Goal: Use online tool/utility: Use online tool/utility

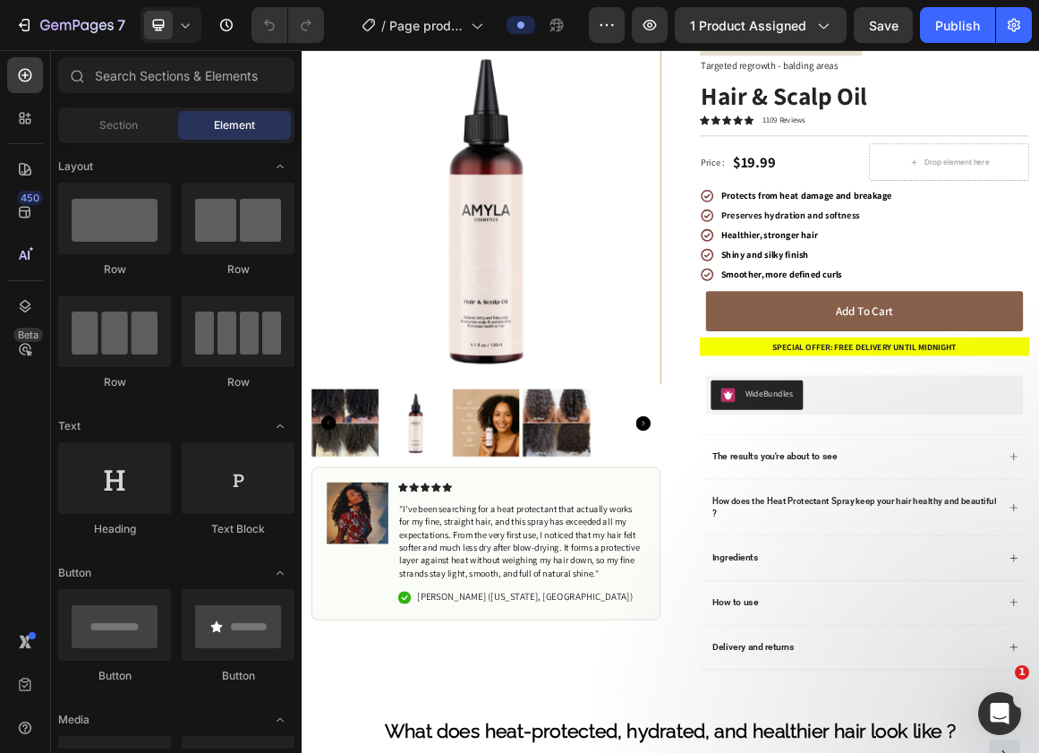
scroll to position [55, 0]
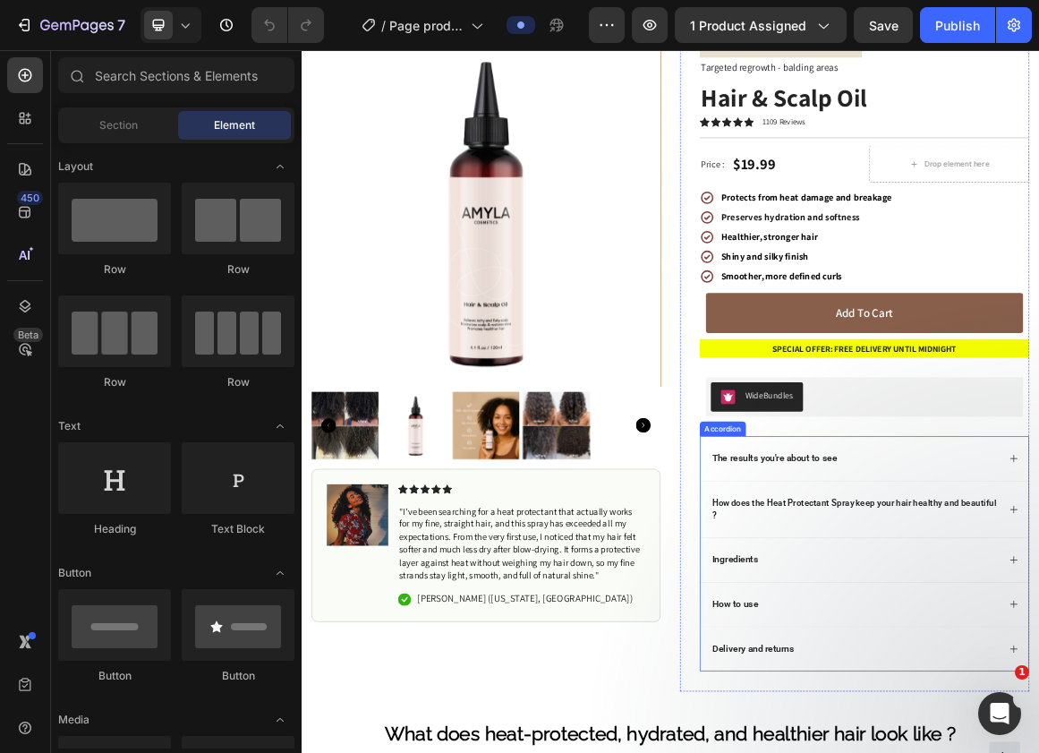
click at [975, 652] on p "The results you're about to see" at bounding box center [990, 645] width 182 height 18
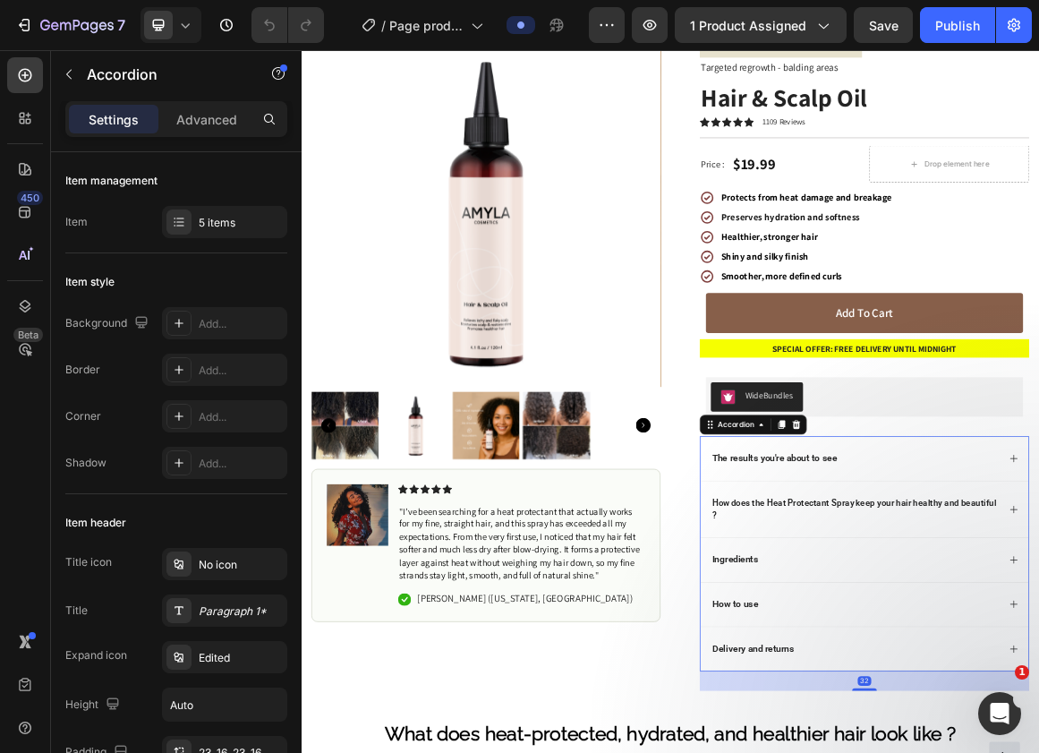
click at [961, 643] on p "The results you're about to see" at bounding box center [990, 645] width 182 height 18
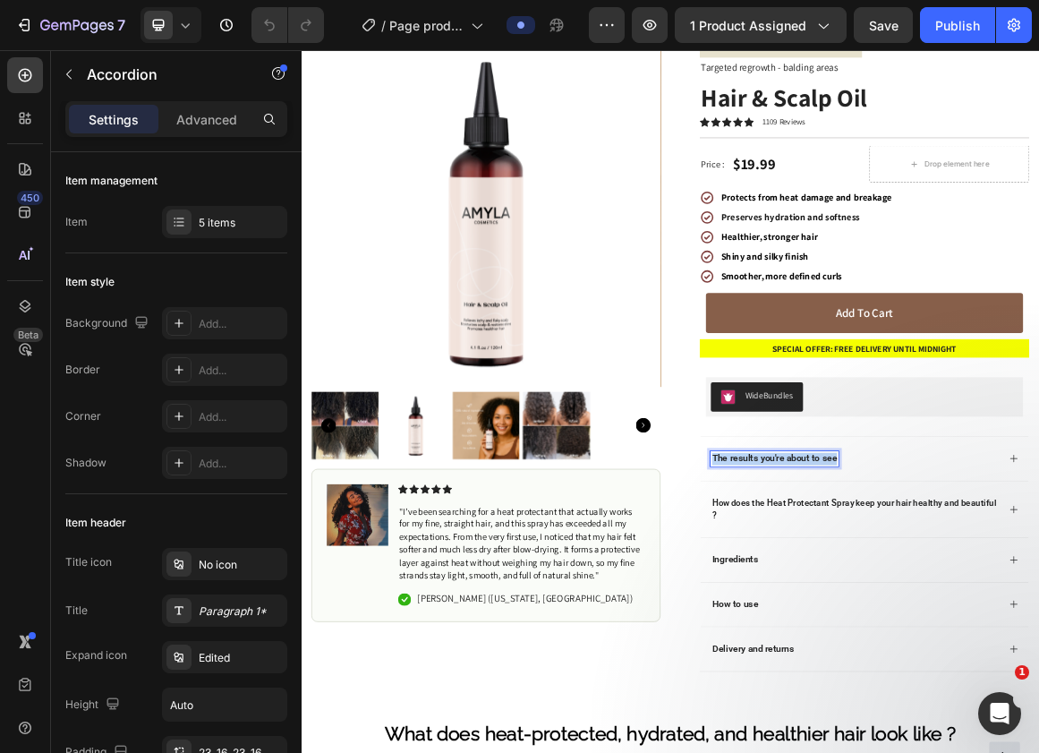
click at [961, 643] on p "The results you're about to see" at bounding box center [990, 645] width 182 height 18
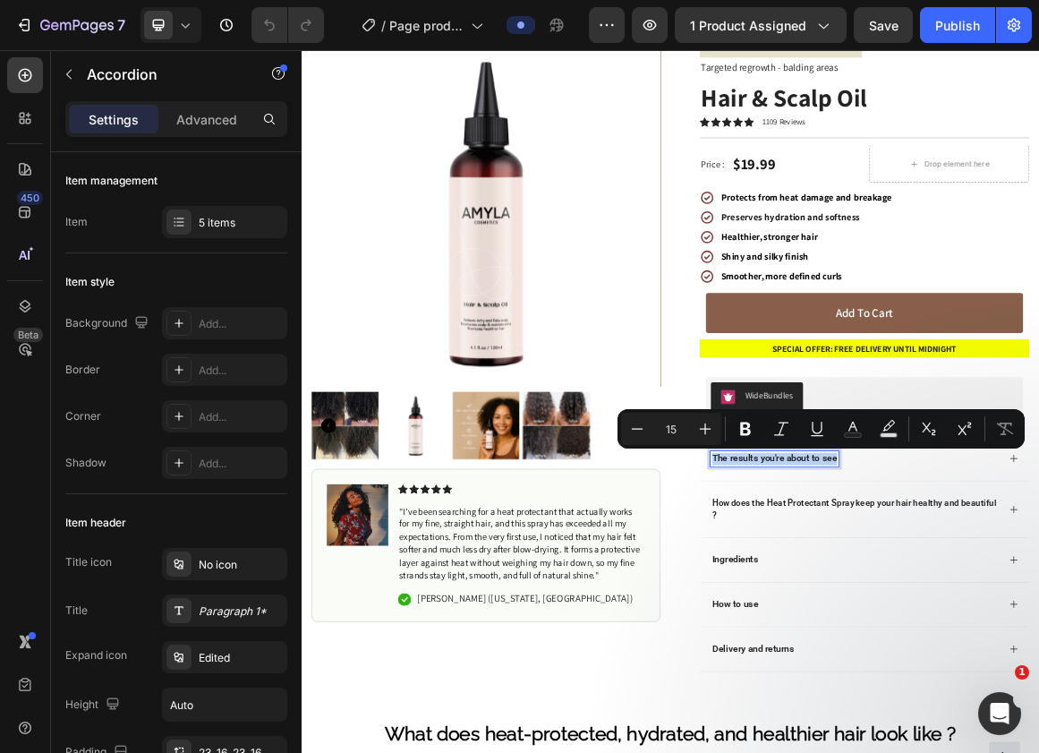
copy p "The results you're about to see"
type input "14"
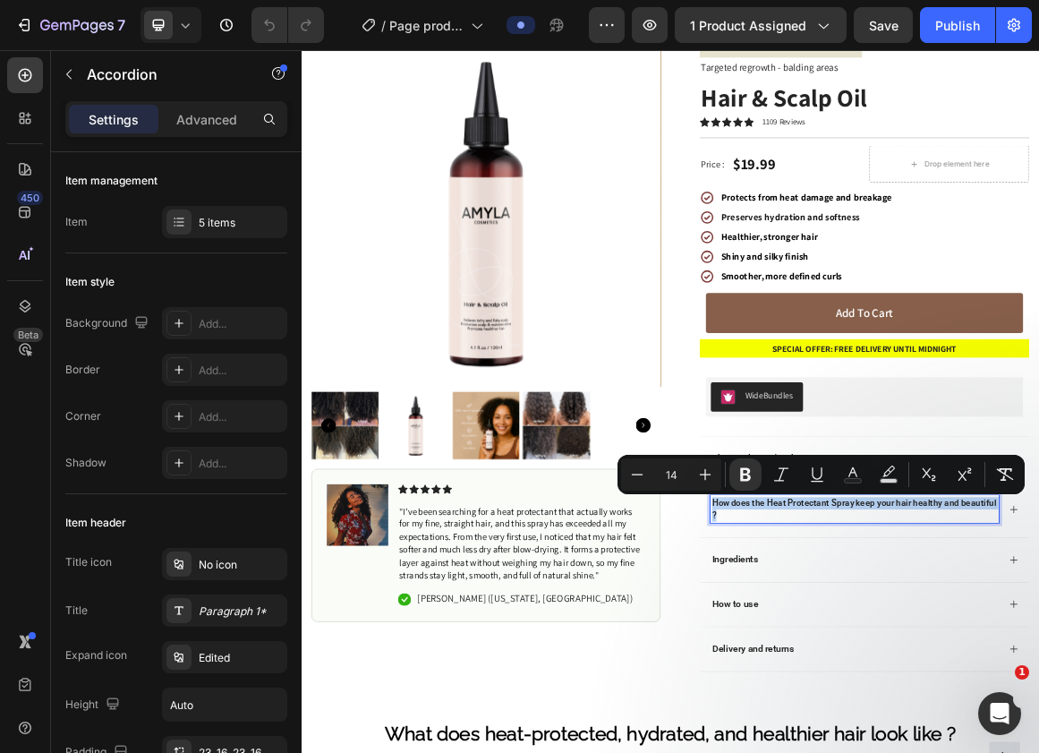
copy strong "How does the Heat Protectant Spray keep your hair healthy and beautiful ?"
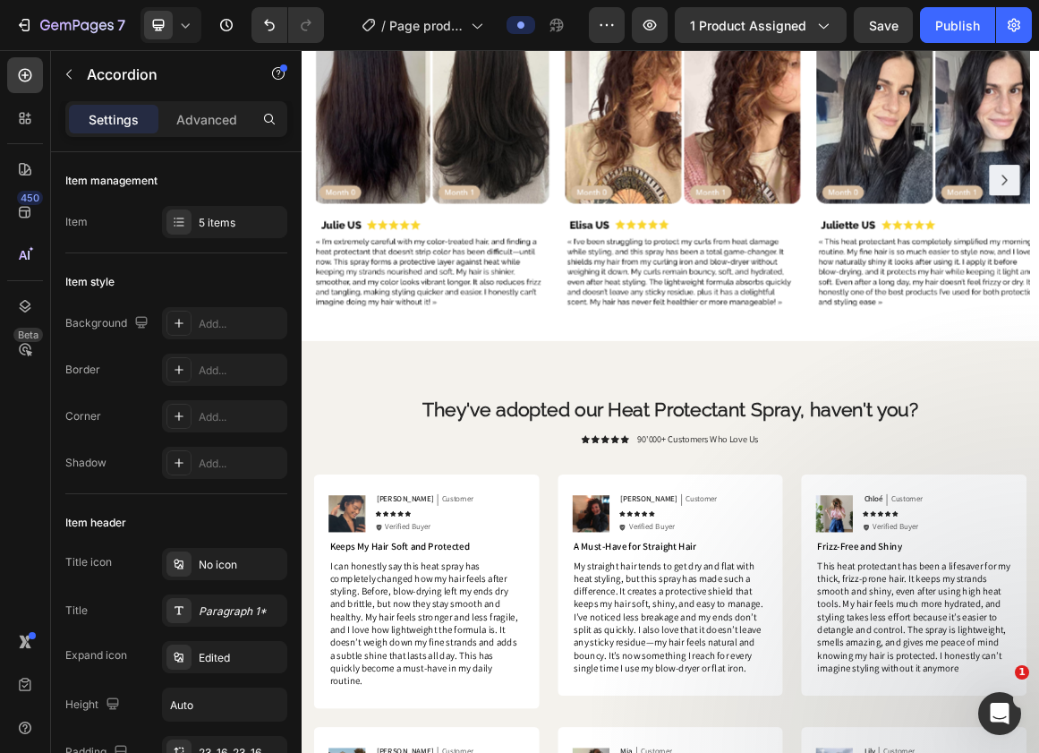
scroll to position [1242, 0]
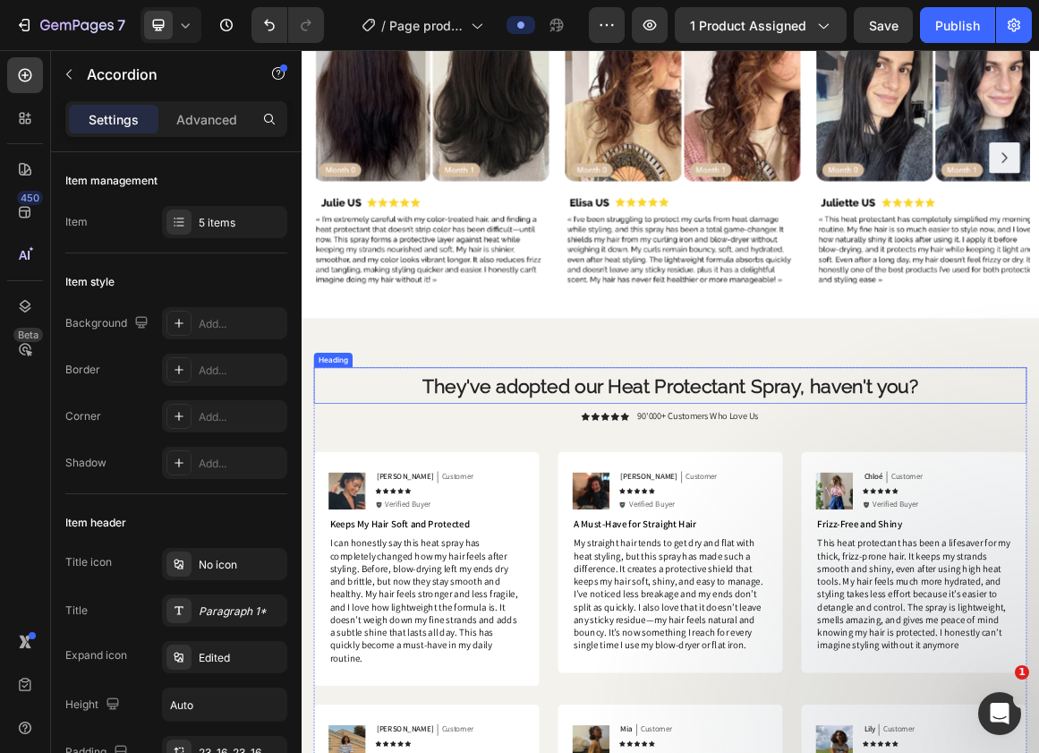
click at [858, 539] on strong "They've adopted our Heat Protectant Spray, haven't you?" at bounding box center [839, 540] width 722 height 32
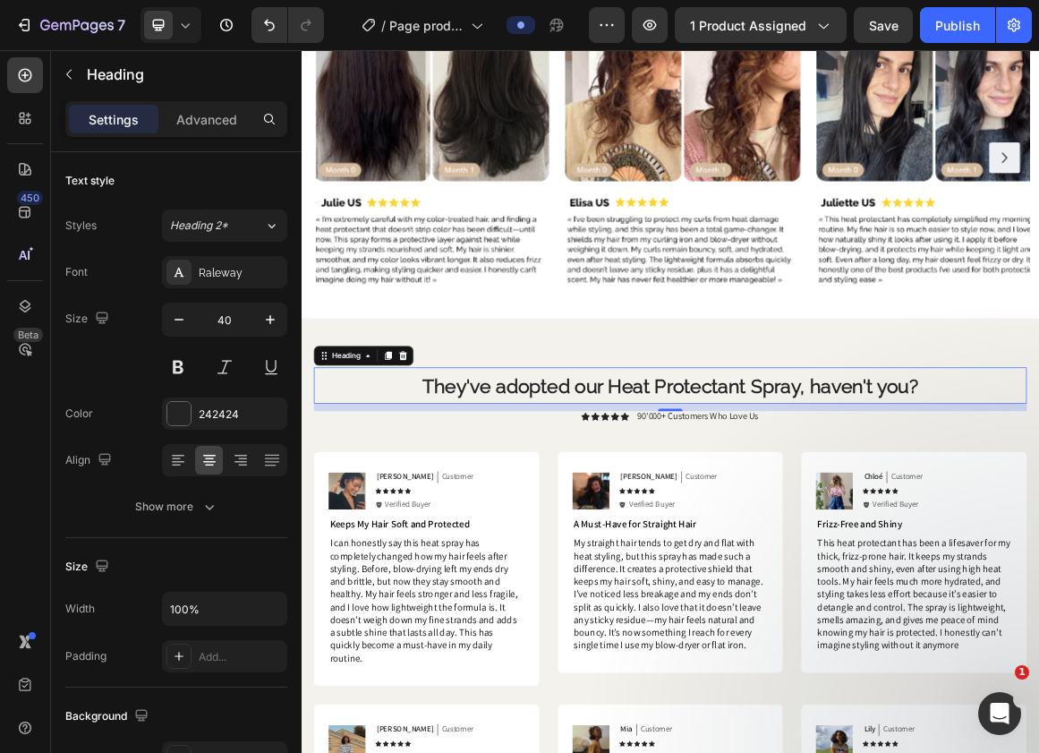
click at [756, 541] on strong "They've adopted our Heat Protectant Spray, haven't you?" at bounding box center [839, 540] width 722 height 32
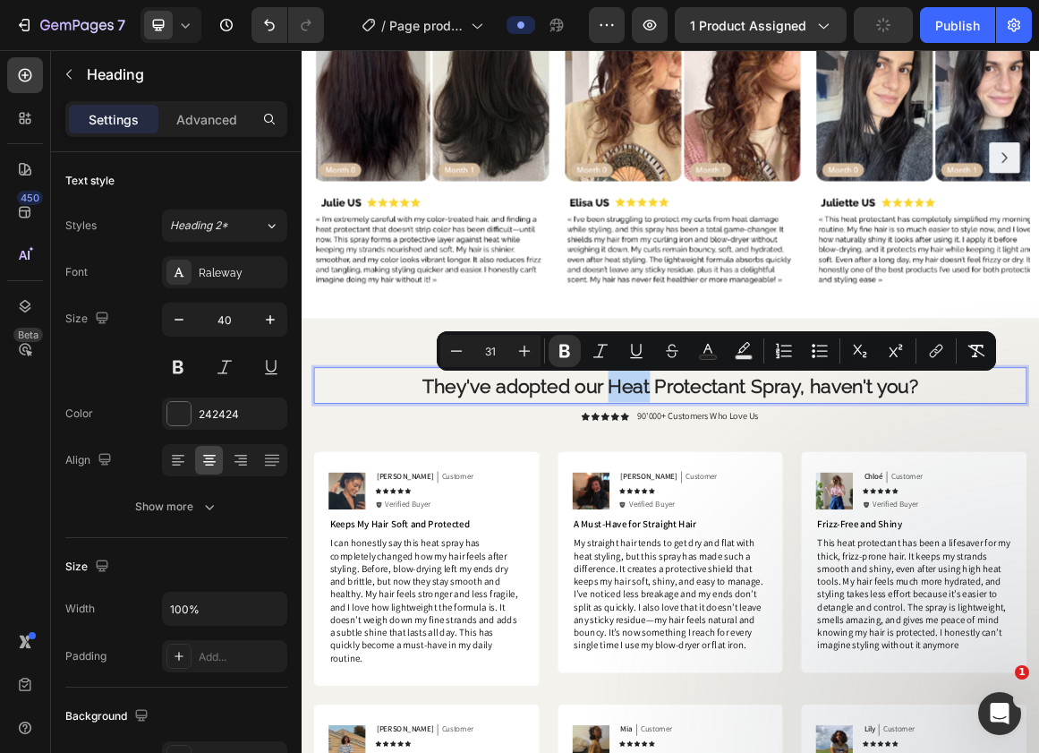
click at [751, 539] on strong "They've adopted our Heat Protectant Spray, haven't you?" at bounding box center [839, 540] width 722 height 32
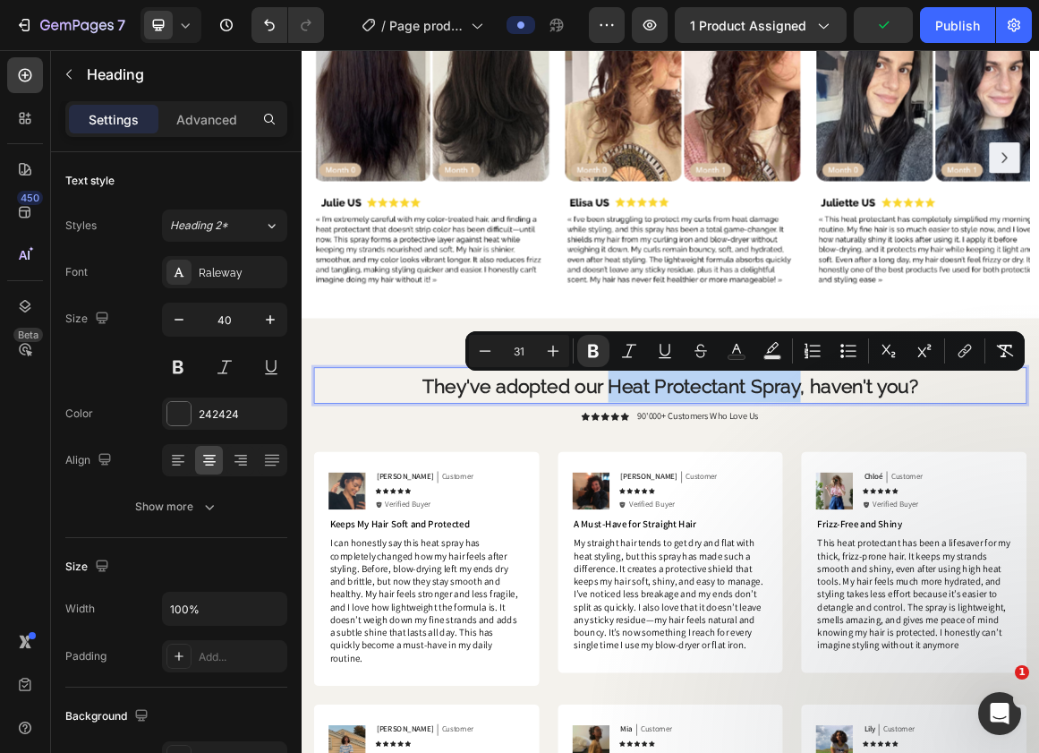
drag, startPoint x: 751, startPoint y: 536, endPoint x: 1022, endPoint y: 549, distance: 271.5
click at [1023, 549] on strong "They've adopted our Heat Protectant Spray, haven't you?" at bounding box center [839, 540] width 722 height 32
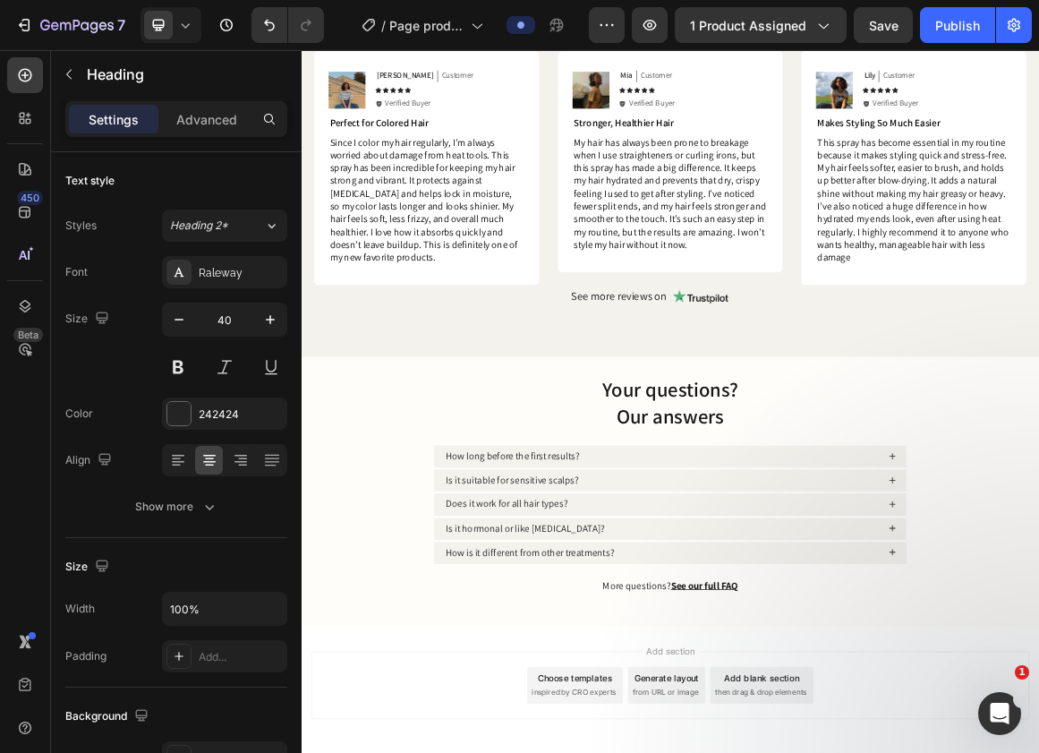
scroll to position [2222, 0]
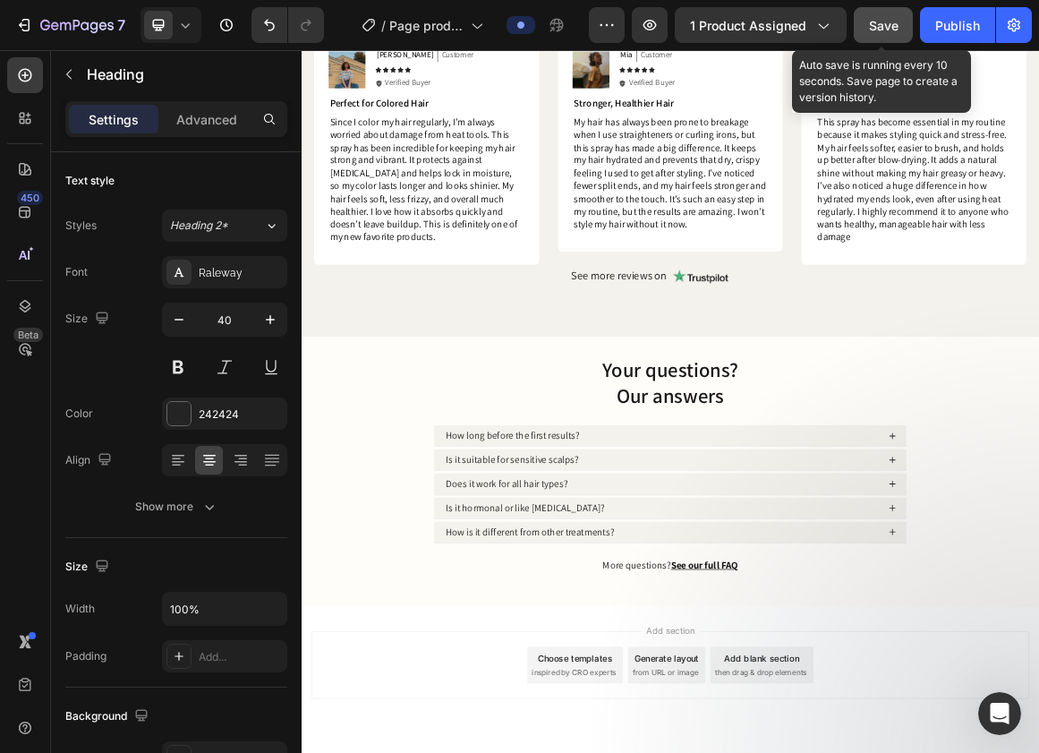
click at [889, 28] on span "Save" at bounding box center [884, 25] width 30 height 15
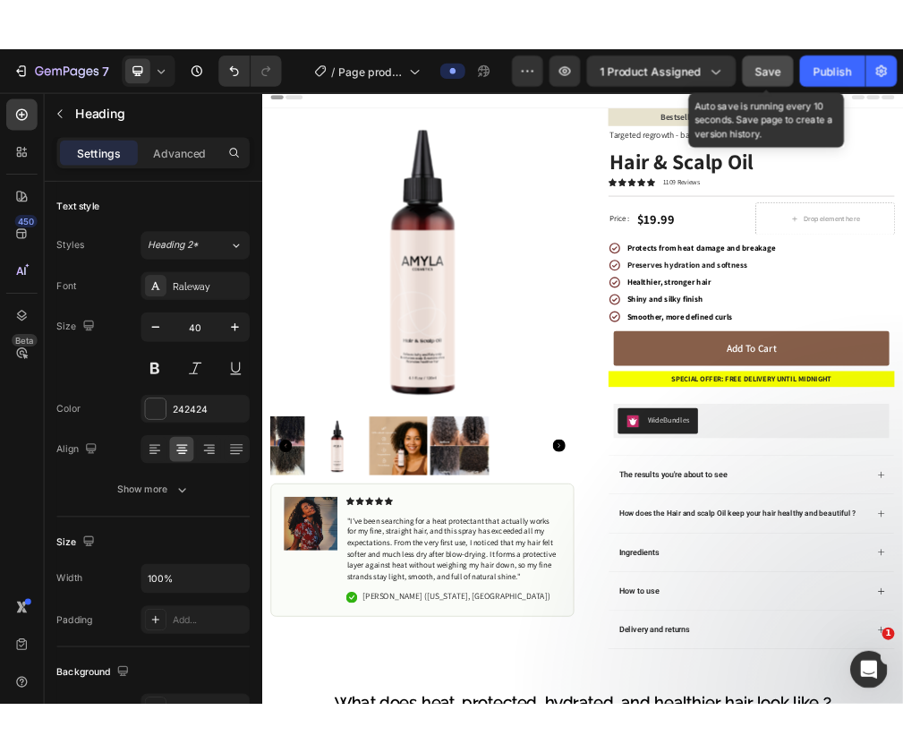
scroll to position [0, 0]
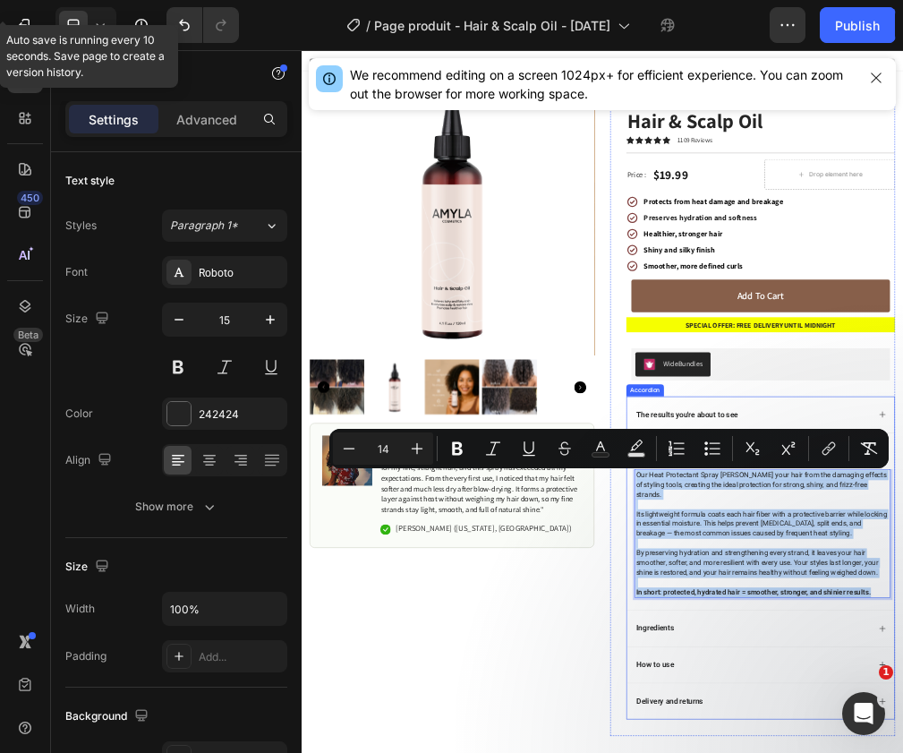
drag, startPoint x: 1326, startPoint y: 1002, endPoint x: 882, endPoint y: 808, distance: 485.3
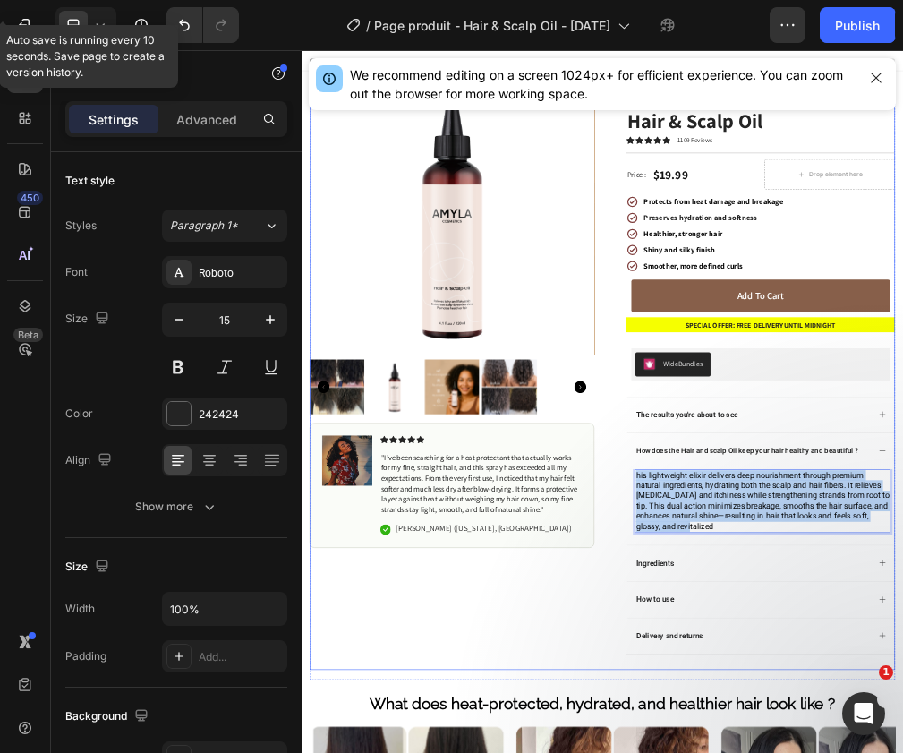
drag, startPoint x: 1080, startPoint y: 892, endPoint x: 840, endPoint y: 800, distance: 256.9
click at [840, 752] on div "Product Images Image Icon Icon Icon Icon Icon Icon List " I’ve been searching f…" at bounding box center [838, 621] width 1045 height 1069
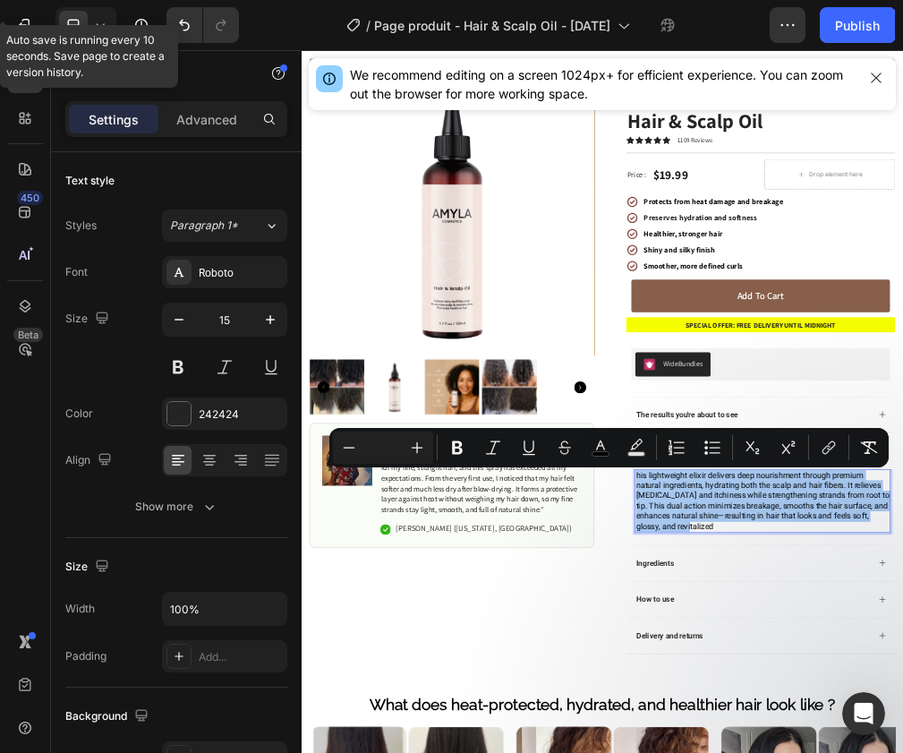
click at [389, 445] on input "Editor contextual toolbar" at bounding box center [383, 447] width 36 height 21
type input "14"
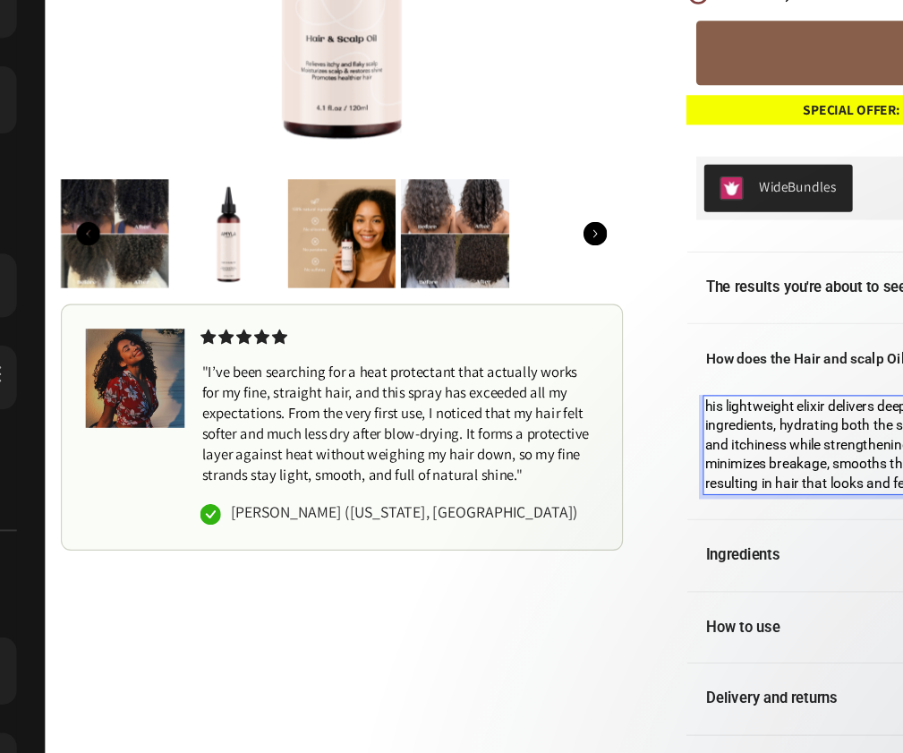
click at [643, 324] on span "his lightweight elixir delivers deep nourishment through premium natural ingred…" at bounding box center [862, 361] width 440 height 84
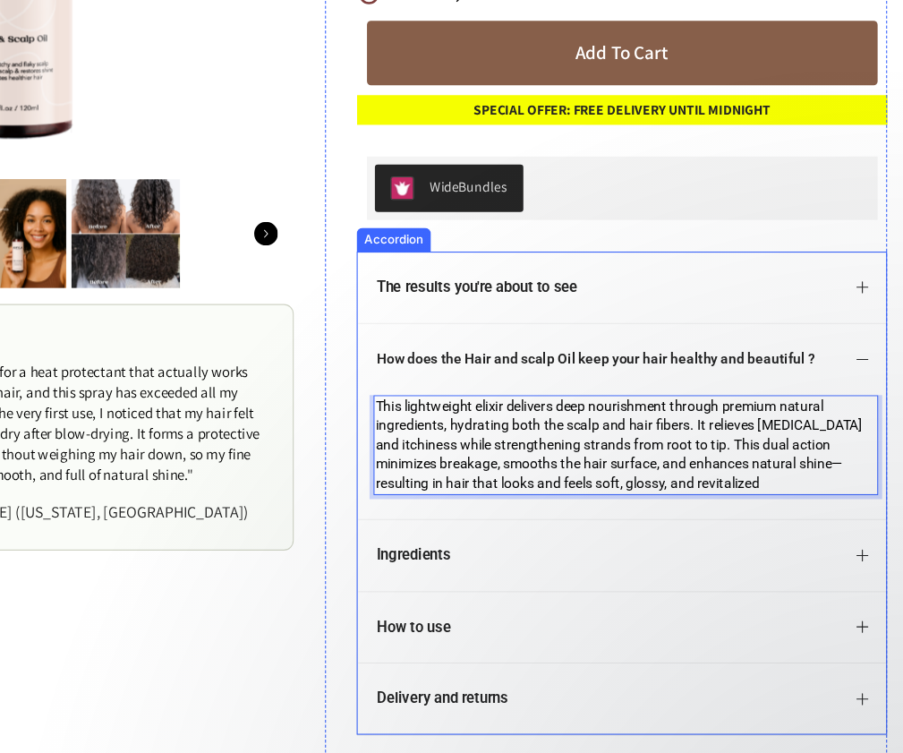
click at [562, 284] on strong "How does the Hair and scalp Oil keep your hair healthy and beautiful ?" at bounding box center [512, 283] width 396 height 14
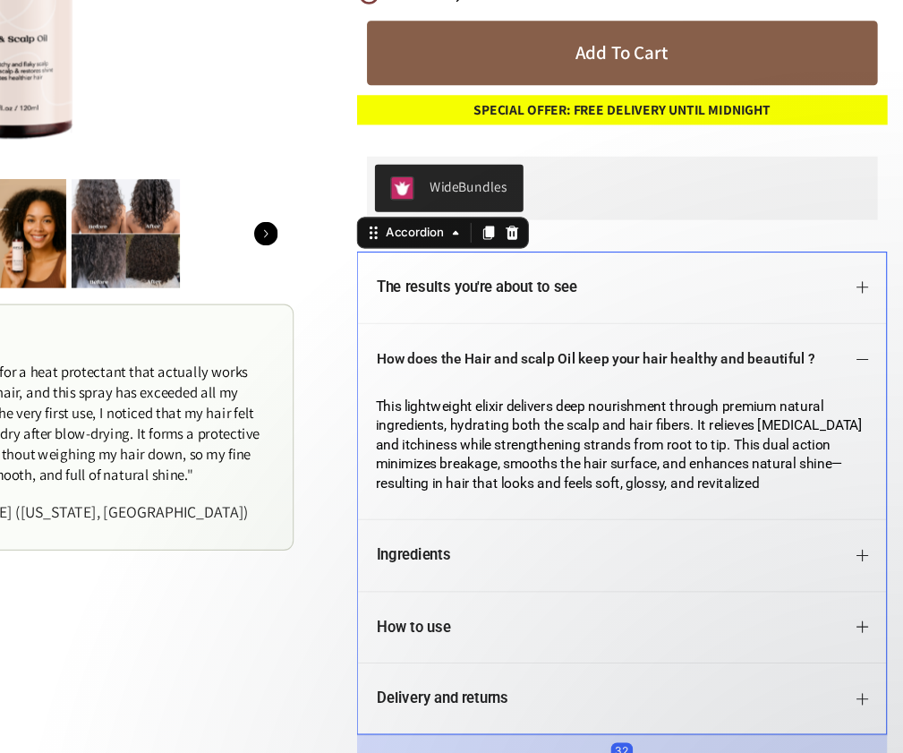
click at [754, 284] on icon at bounding box center [753, 284] width 14 height 14
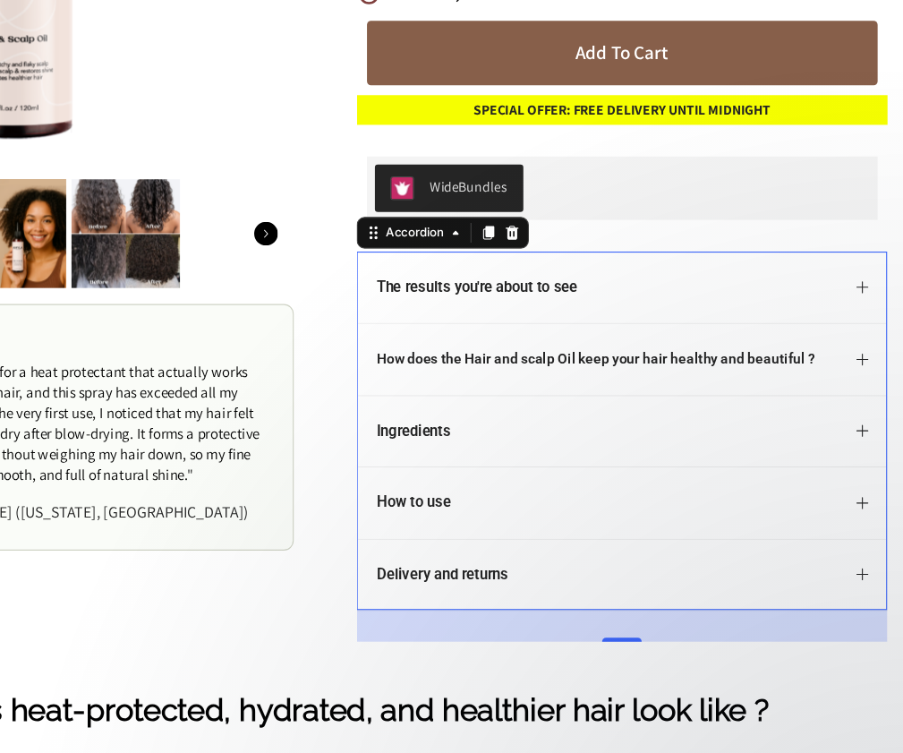
click at [754, 220] on icon at bounding box center [753, 218] width 14 height 14
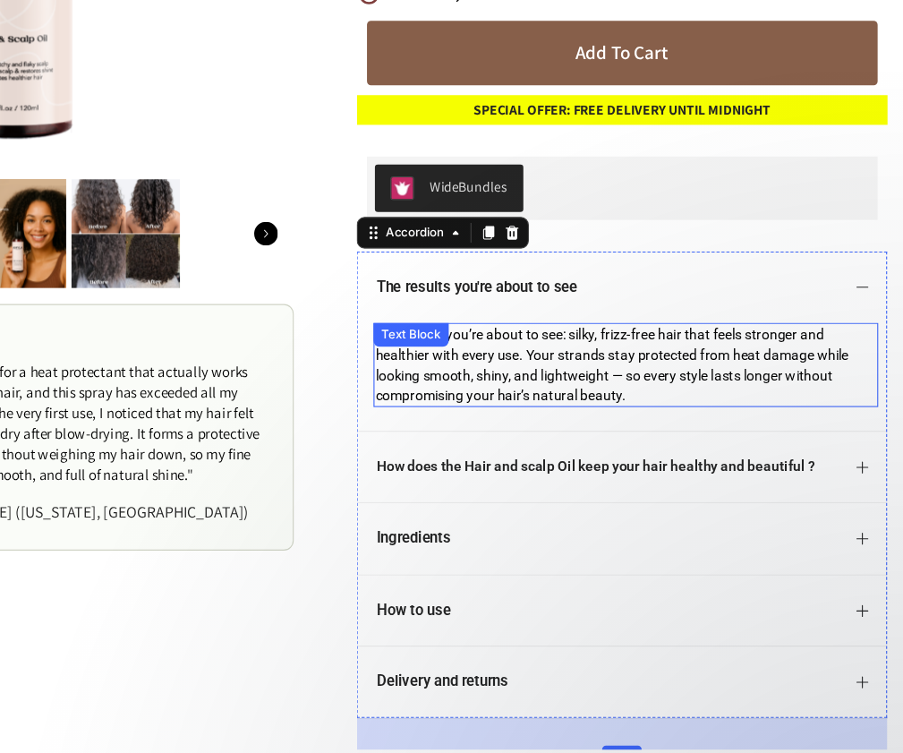
click at [424, 297] on span "he results you’re about to see: silky, frizz-free hair that feels stronger and …" at bounding box center [527, 288] width 428 height 69
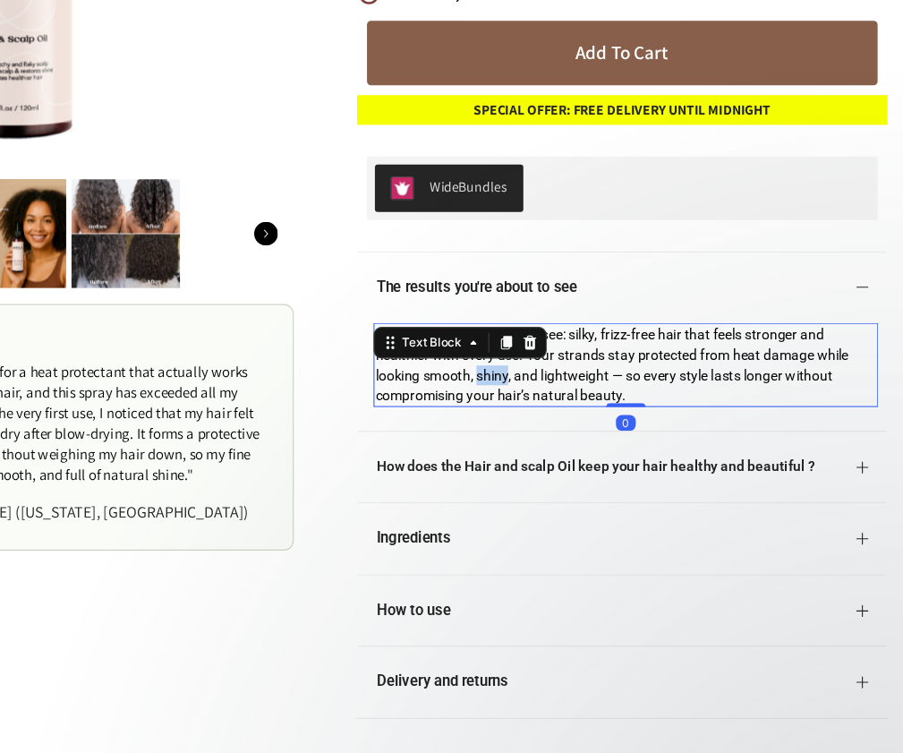
click at [424, 297] on span "he results you’re about to see: silky, frizz-free hair that feels stronger and …" at bounding box center [527, 288] width 428 height 69
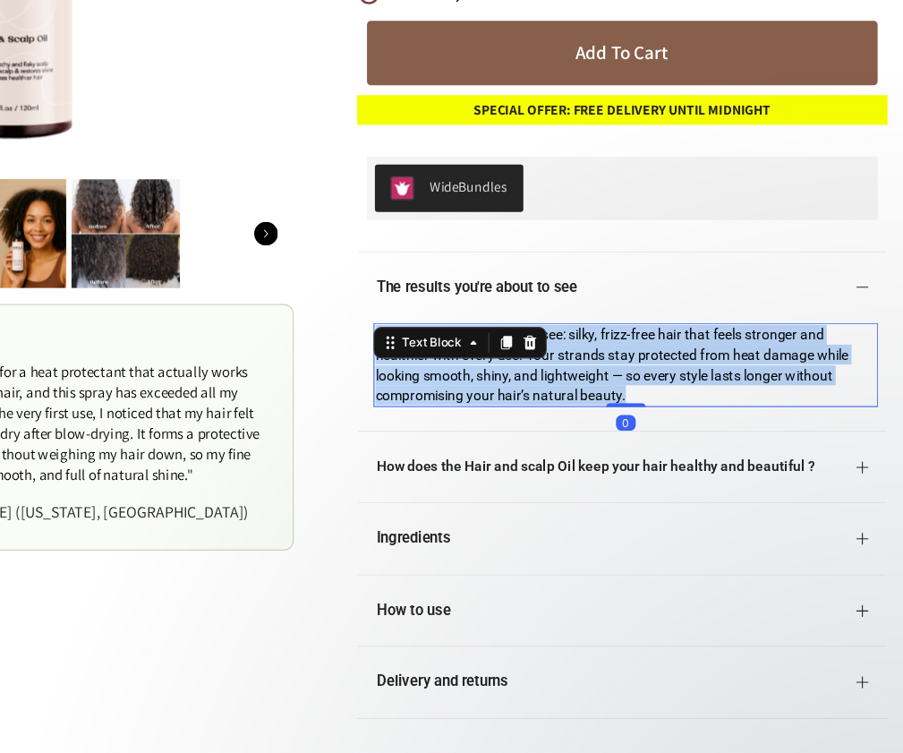
click at [424, 297] on span "he results you’re about to see: silky, frizz-free hair that feels stronger and …" at bounding box center [527, 288] width 428 height 69
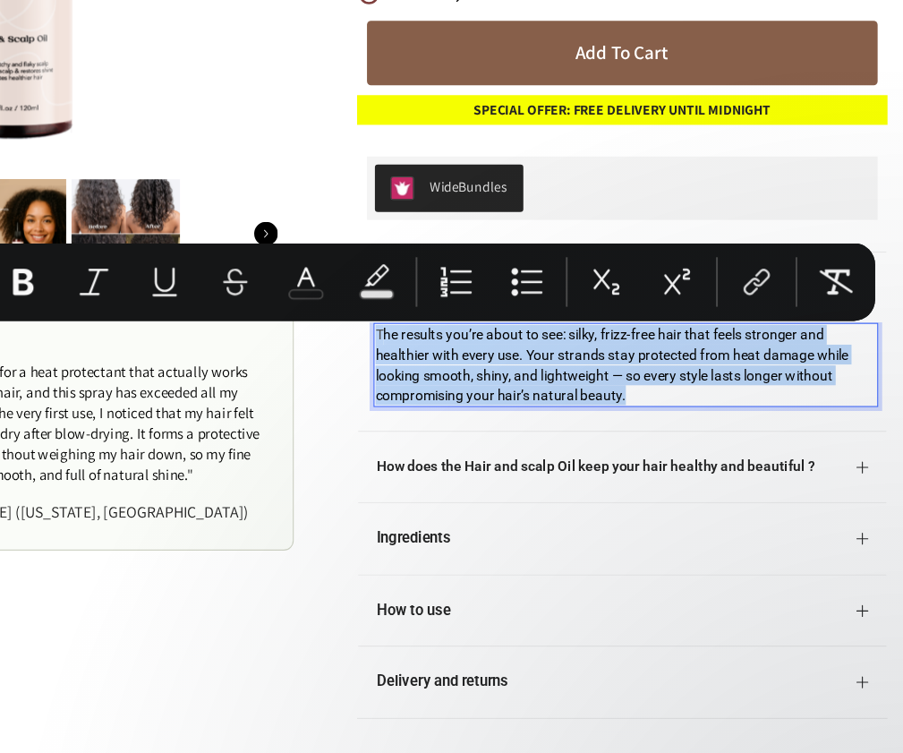
type input "16"
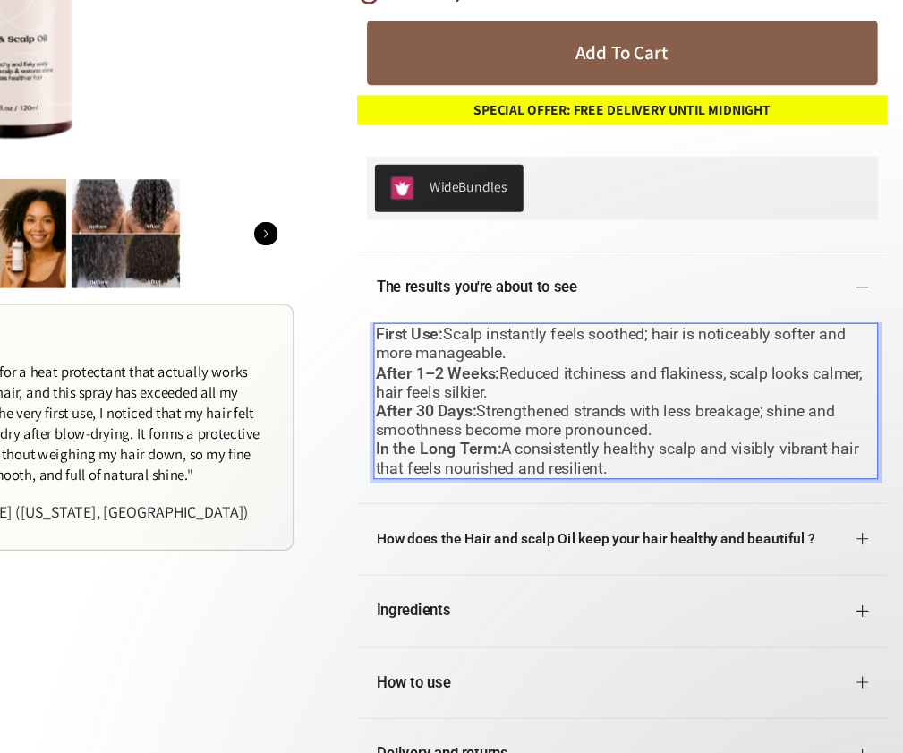
drag, startPoint x: 548, startPoint y: 382, endPoint x: 259, endPoint y: 233, distance: 325.4
click at [256, 232] on div "Product Images Image Icon Icon Icon Icon Icon Icon List " I’ve been searching f…" at bounding box center [253, 153] width 1045 height 1097
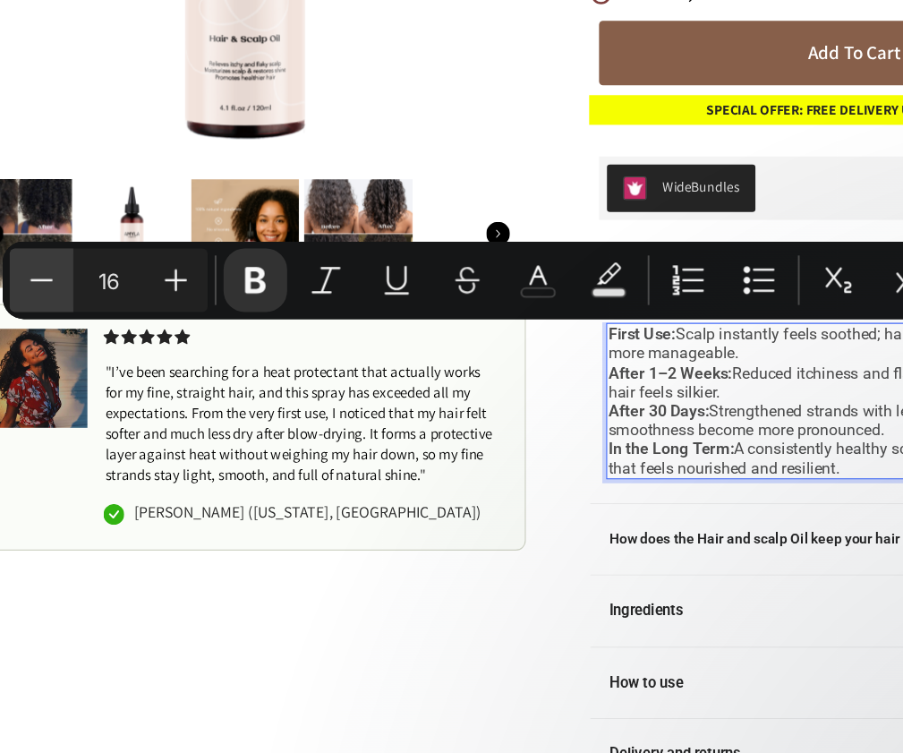
click at [353, 414] on icon "Editor contextual toolbar" at bounding box center [349, 411] width 18 height 18
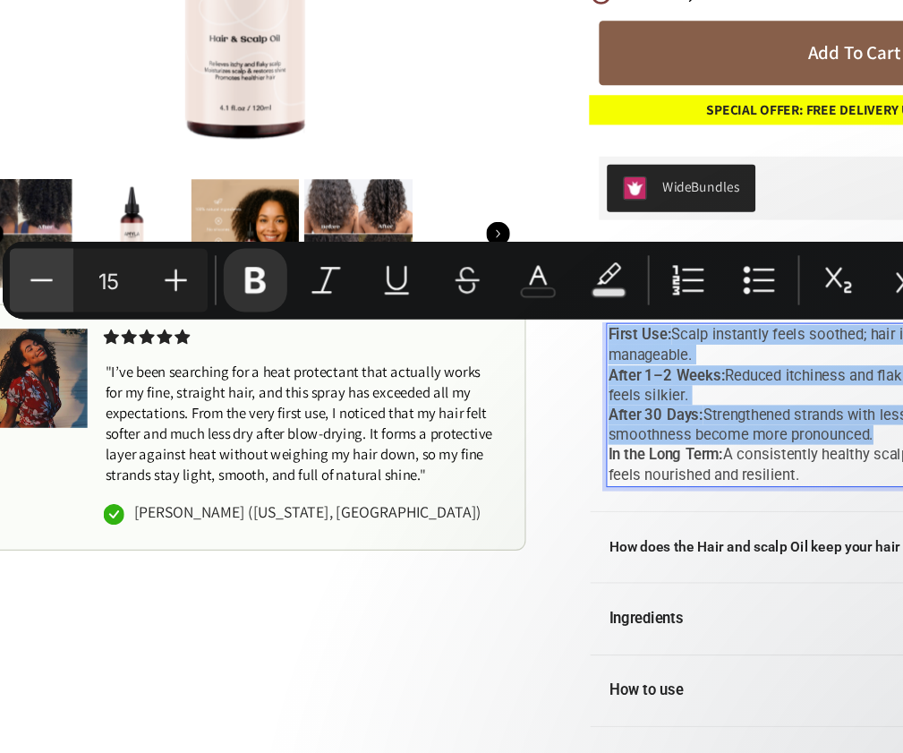
drag, startPoint x: 353, startPoint y: 413, endPoint x: 518, endPoint y: 762, distance: 385.1
click at [353, 413] on icon "Editor contextual toolbar" at bounding box center [349, 411] width 18 height 18
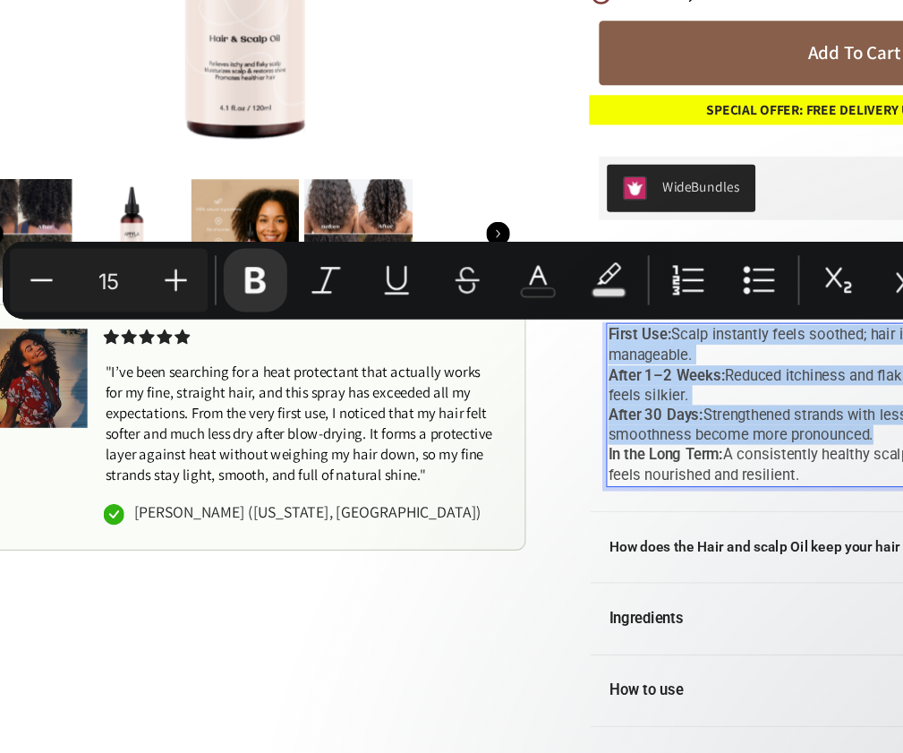
type input "14"
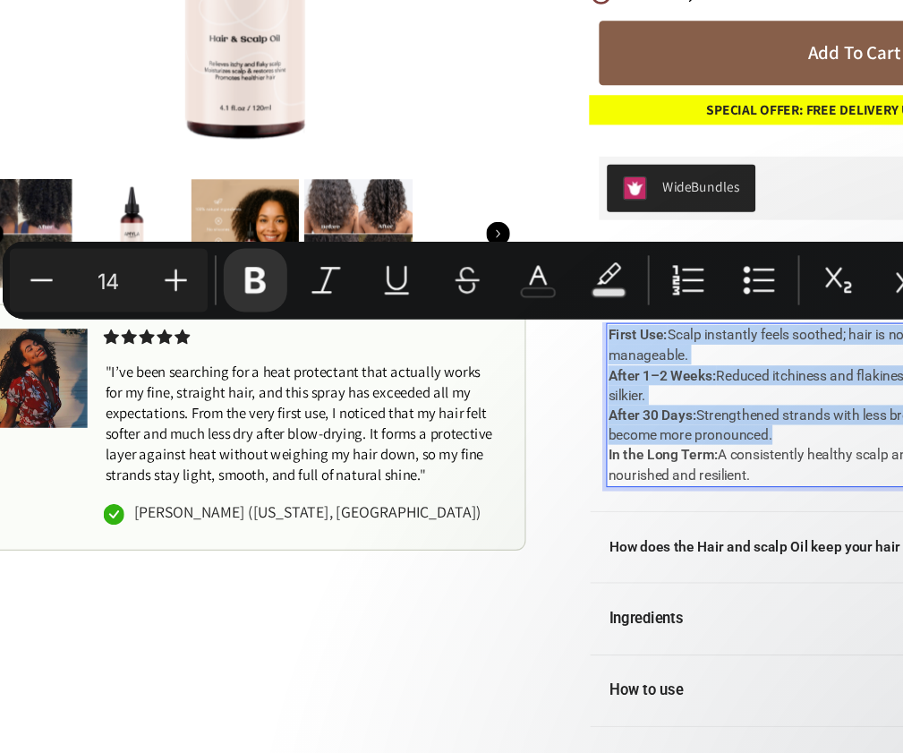
click at [658, 323] on p "After 1–2 Weeks: Reduced itchiness and flakiness, scalp looks calmer, hair feel…" at bounding box center [771, 307] width 453 height 36
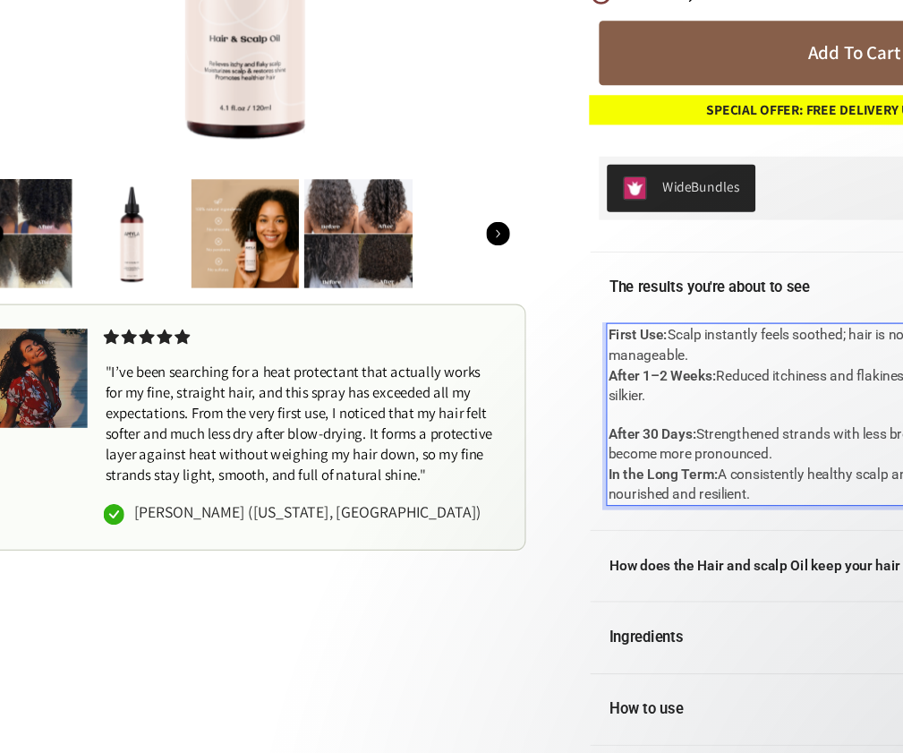
click at [662, 282] on p "First Use: Scalp instantly feels soothed; hair is noticeably softer and more ma…" at bounding box center [771, 270] width 453 height 36
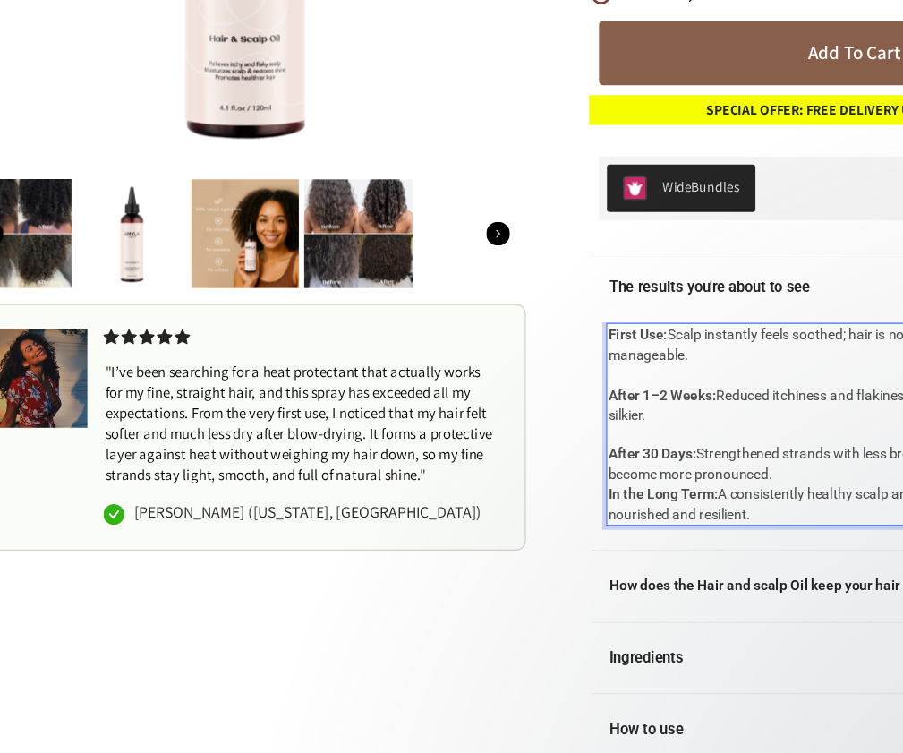
scroll to position [19, 0]
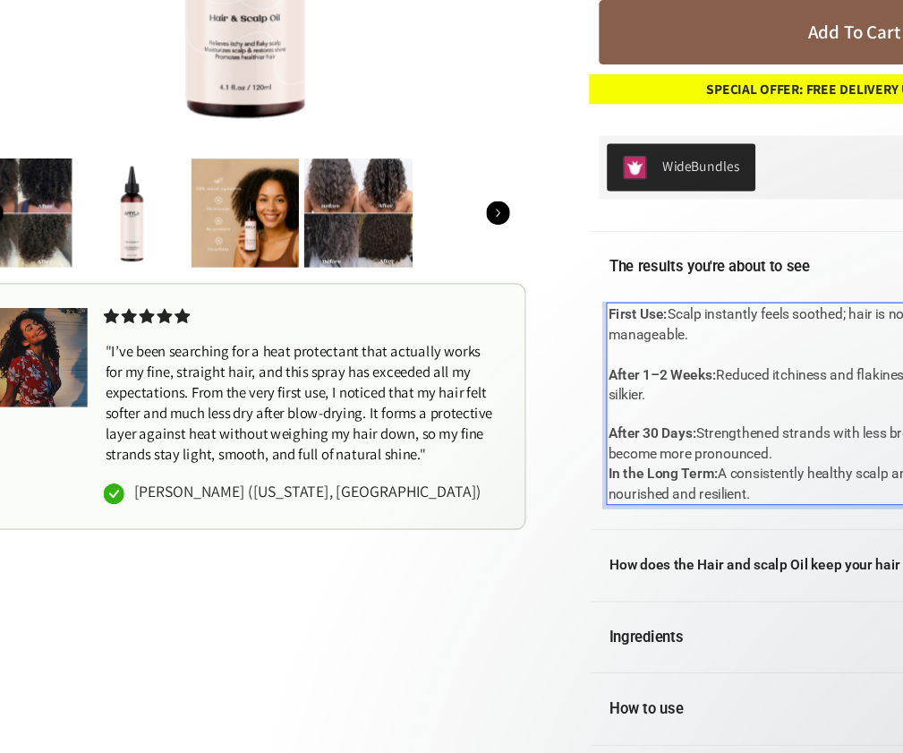
click at [718, 368] on p "After 30 Days: Strengthened strands with less breakage; shine and smoothness be…" at bounding box center [771, 359] width 453 height 36
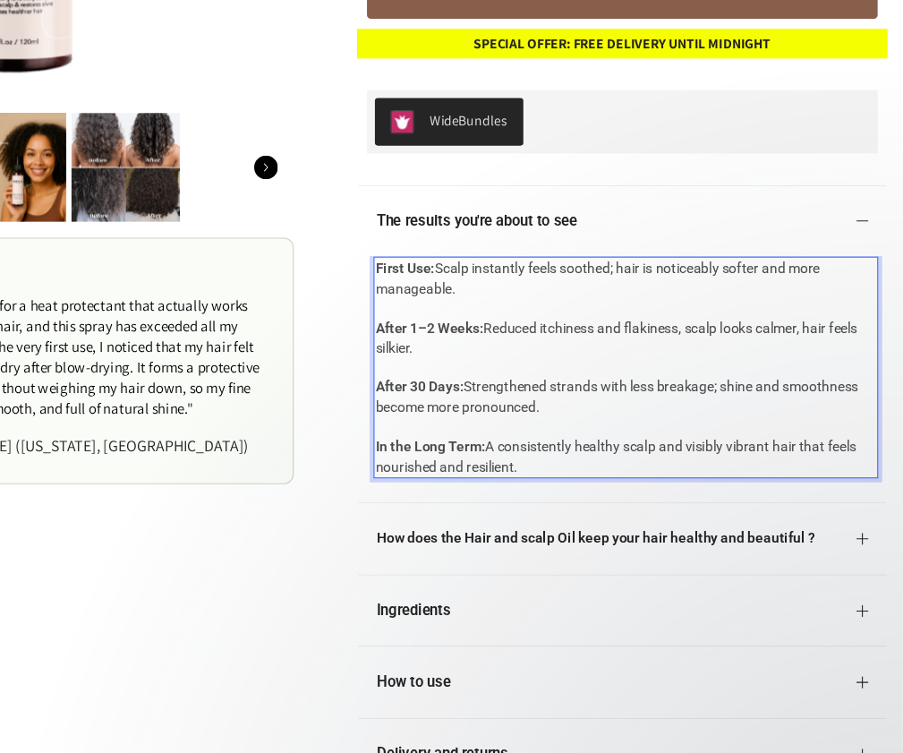
scroll to position [67, 0]
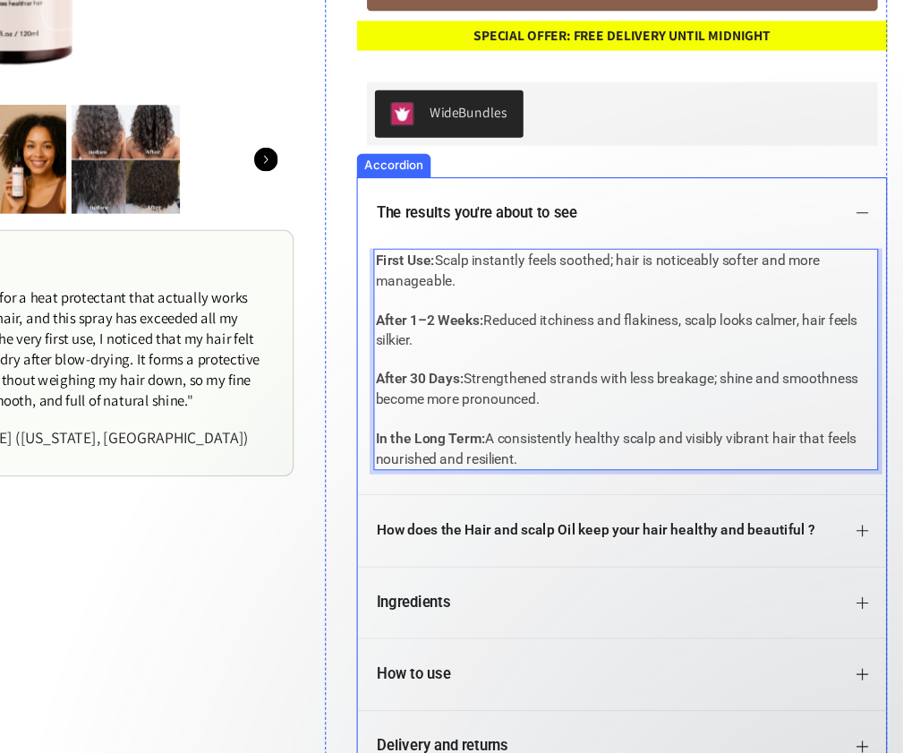
click at [751, 572] on icon at bounding box center [753, 568] width 14 height 14
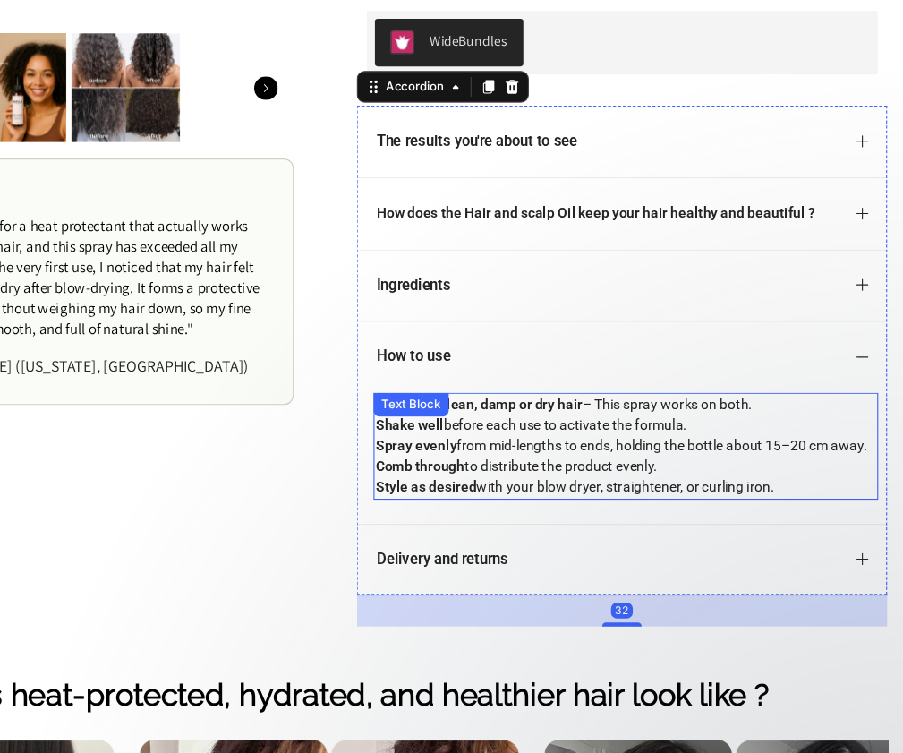
scroll to position [119, 0]
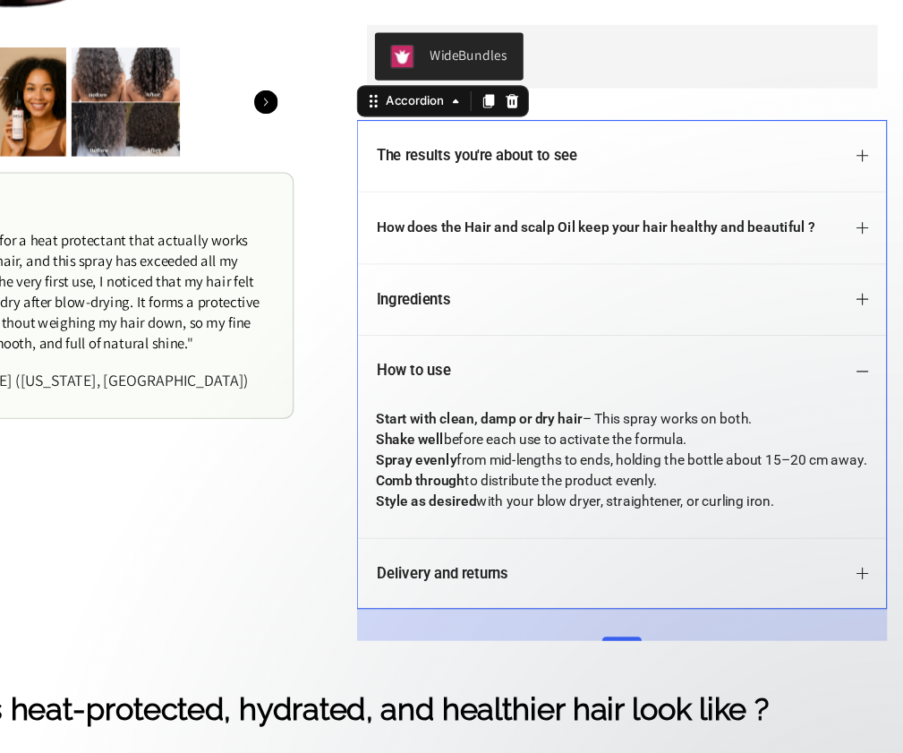
click at [360, 412] on strong "Style as desired" at bounding box center [358, 412] width 91 height 14
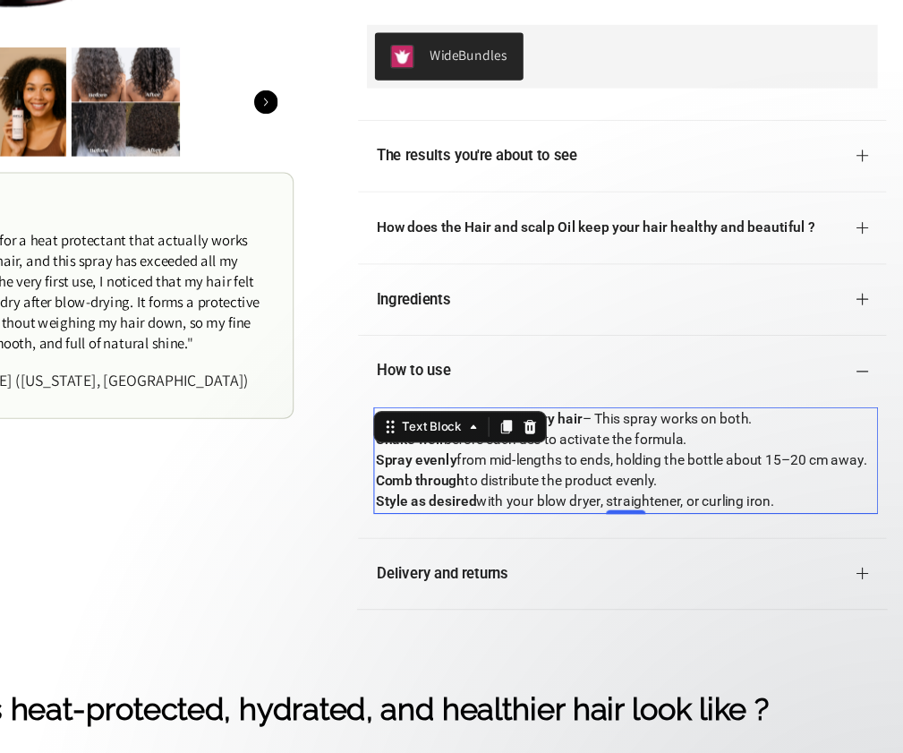
click at [360, 412] on strong "Style as desired" at bounding box center [358, 412] width 91 height 14
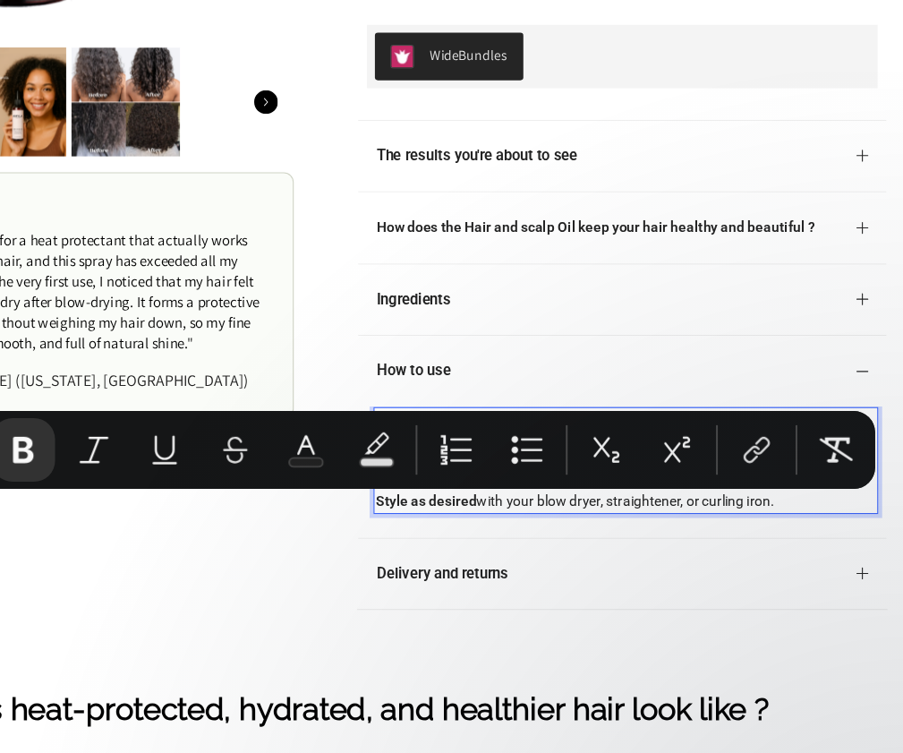
click at [674, 513] on div "Minus 14 Plus Bold Italic Underline Strikethrough Text Color Text Background Co…" at bounding box center [608, 496] width 559 height 39
click at [385, 410] on strong "Style as desired" at bounding box center [358, 412] width 91 height 14
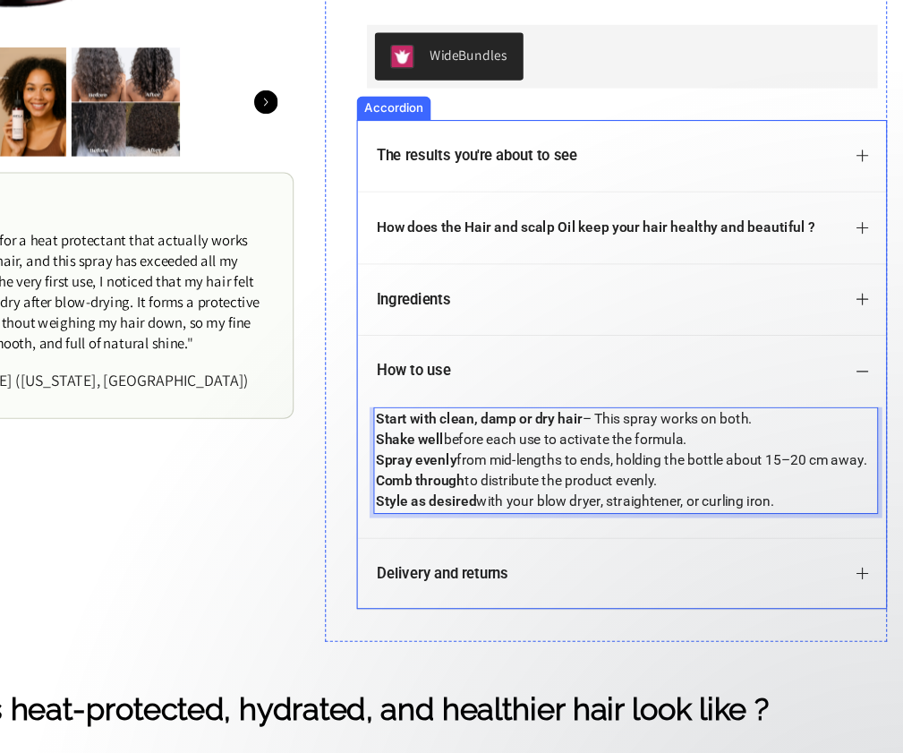
drag, startPoint x: 677, startPoint y: 413, endPoint x: 283, endPoint y: 321, distance: 404.4
click at [283, 321] on div "Bestseller Text Block Text Block Row Targeted regrowth - balding areas Text Blo…" at bounding box center [522, 12] width 508 height 1052
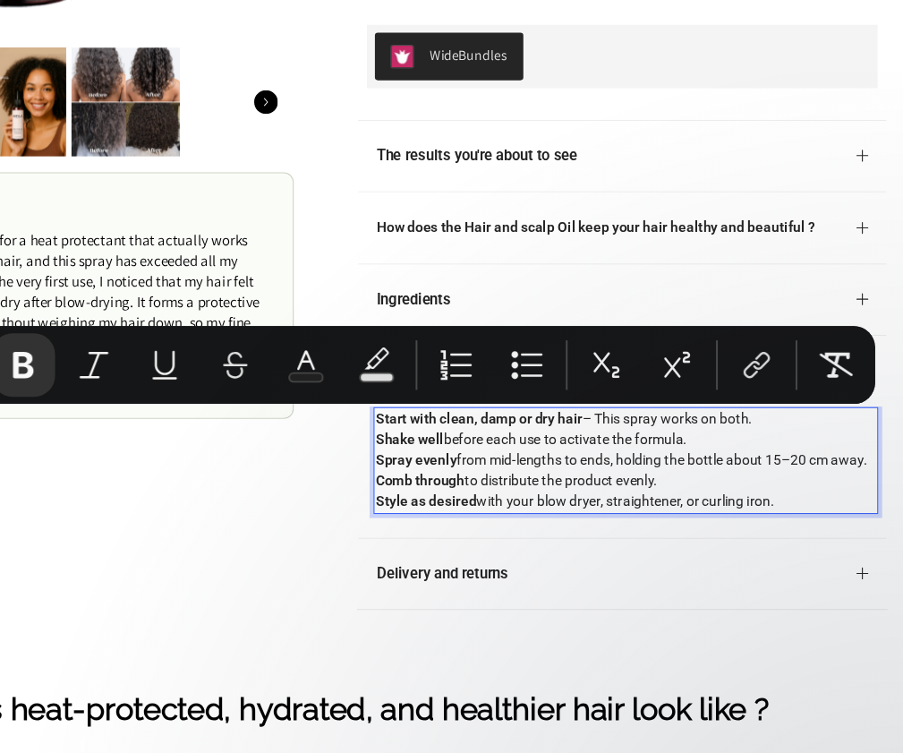
type input "16"
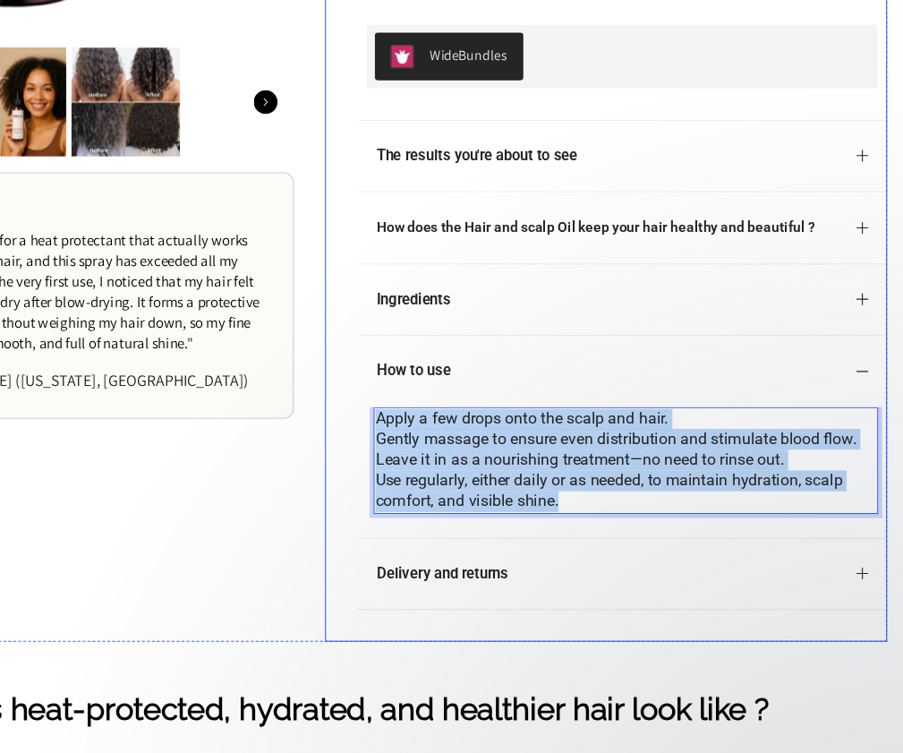
drag, startPoint x: 511, startPoint y: 412, endPoint x: 280, endPoint y: 324, distance: 247.0
click at [280, 324] on div "Bestseller Text Block Text Block Row Targeted regrowth - balding areas Text Blo…" at bounding box center [522, 12] width 508 height 1052
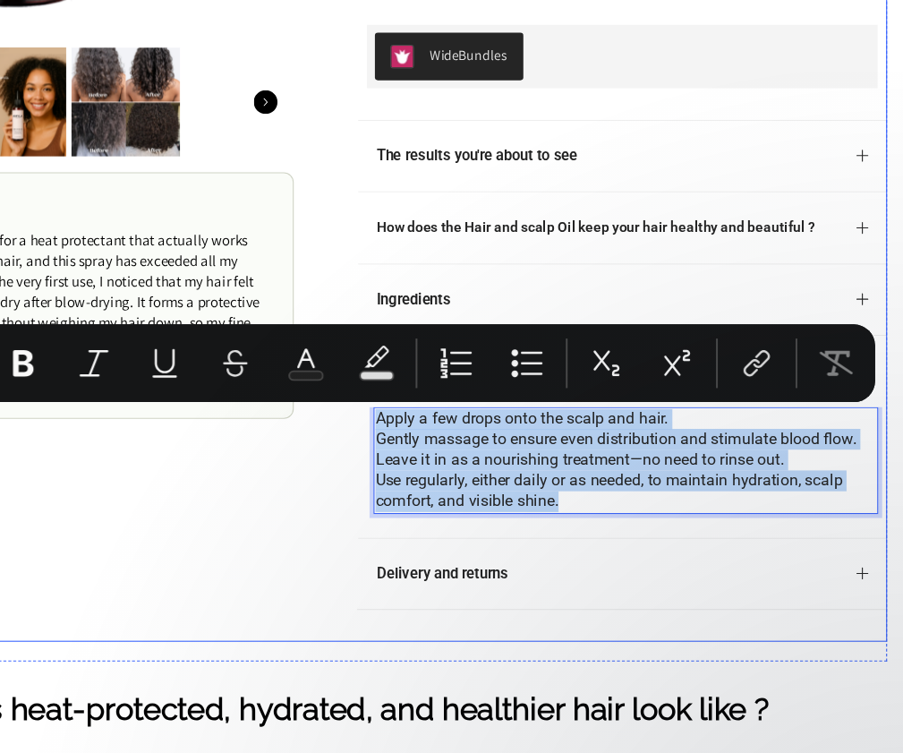
scroll to position [0, 0]
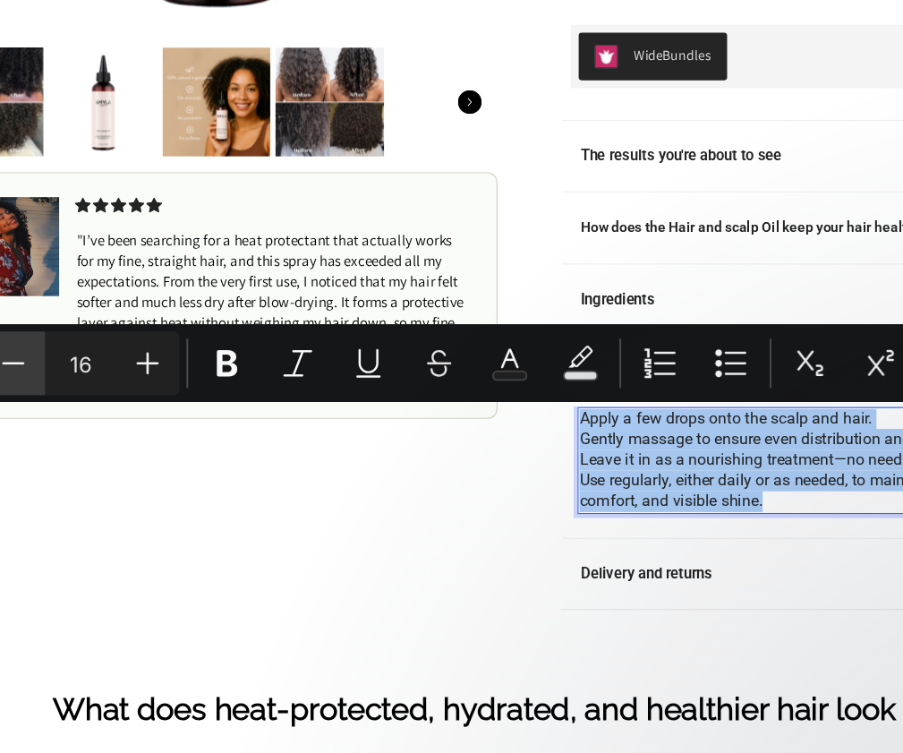
click at [353, 456] on icon "Editor contextual toolbar" at bounding box center [349, 453] width 18 height 18
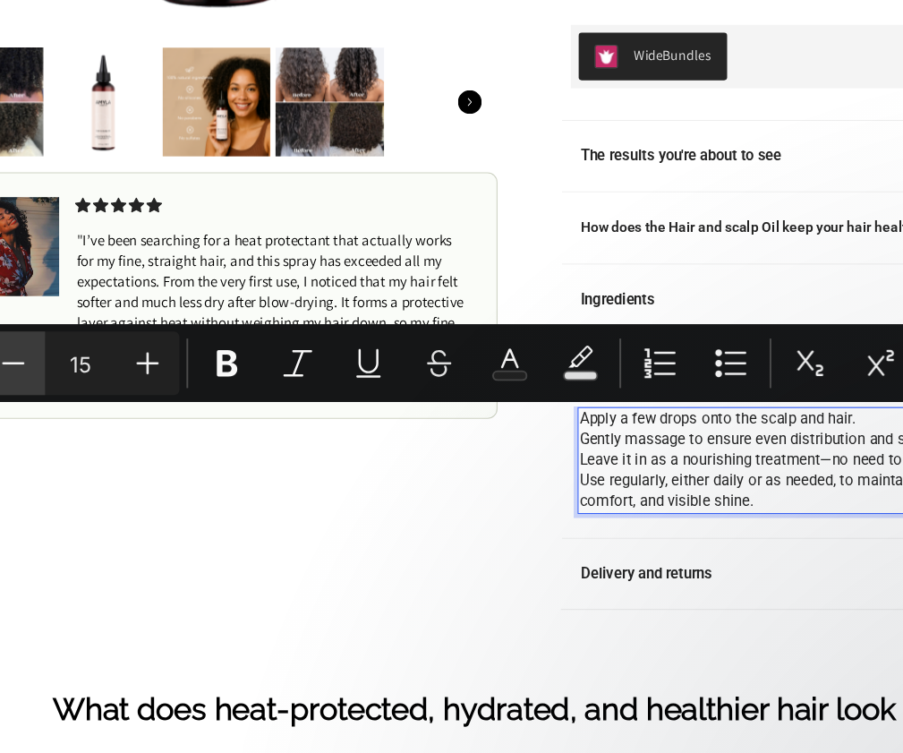
drag, startPoint x: 353, startPoint y: 456, endPoint x: 571, endPoint y: 878, distance: 475.1
click at [353, 456] on icon "Editor contextual toolbar" at bounding box center [349, 453] width 18 height 18
type input "14"
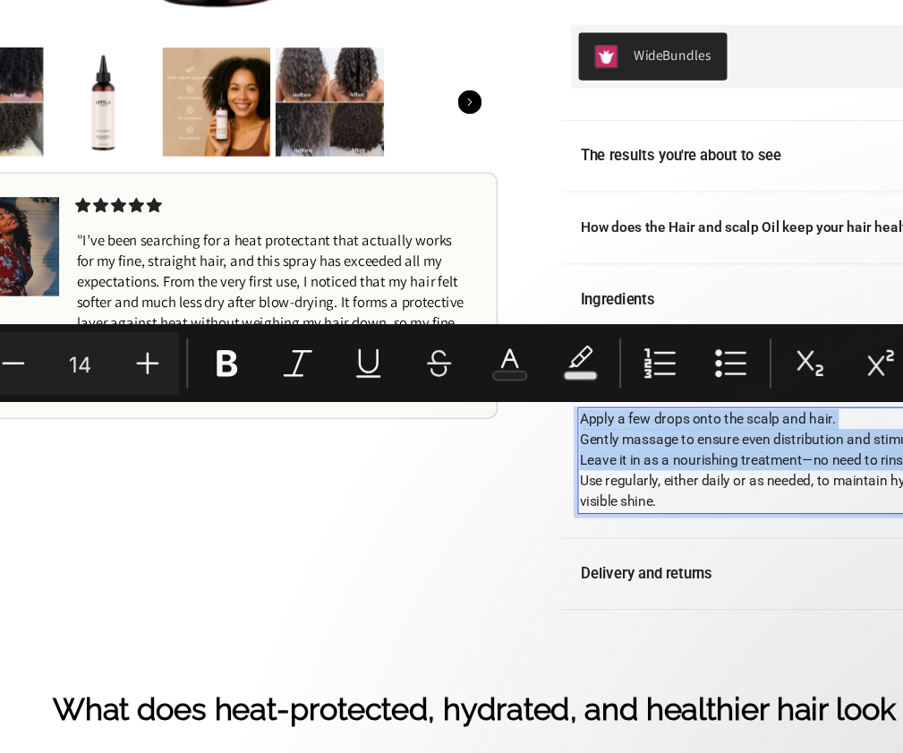
click at [623, 394] on span "Use regularly, either daily or as needed, to maintain hydration, scalp comfort,…" at bounding box center [739, 402] width 444 height 33
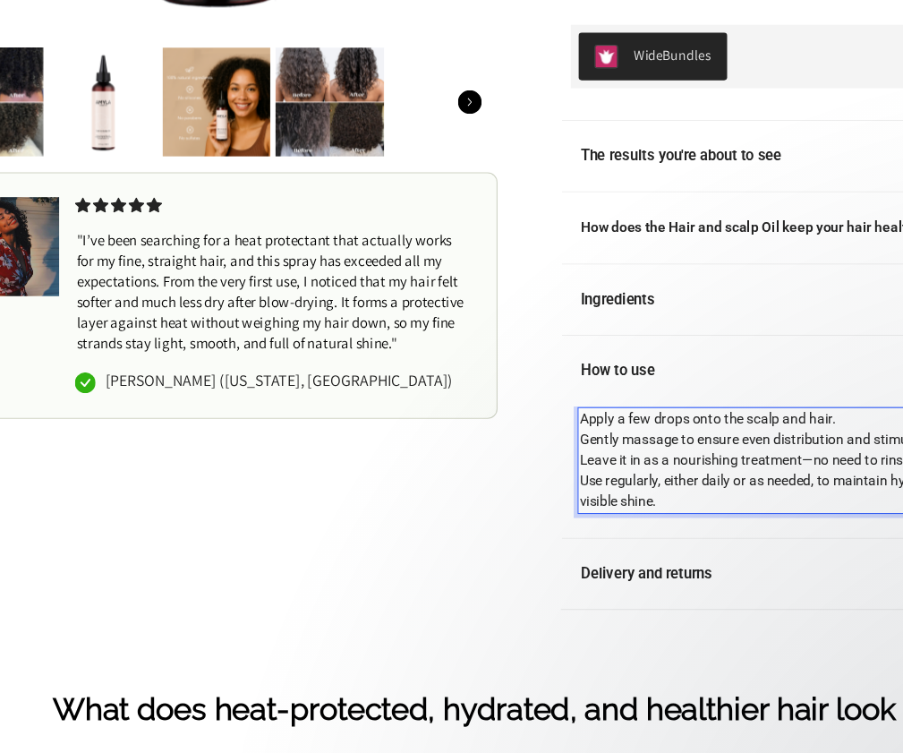
click at [762, 333] on p "Apply a few drops onto the scalp and hair." at bounding box center [743, 337] width 453 height 19
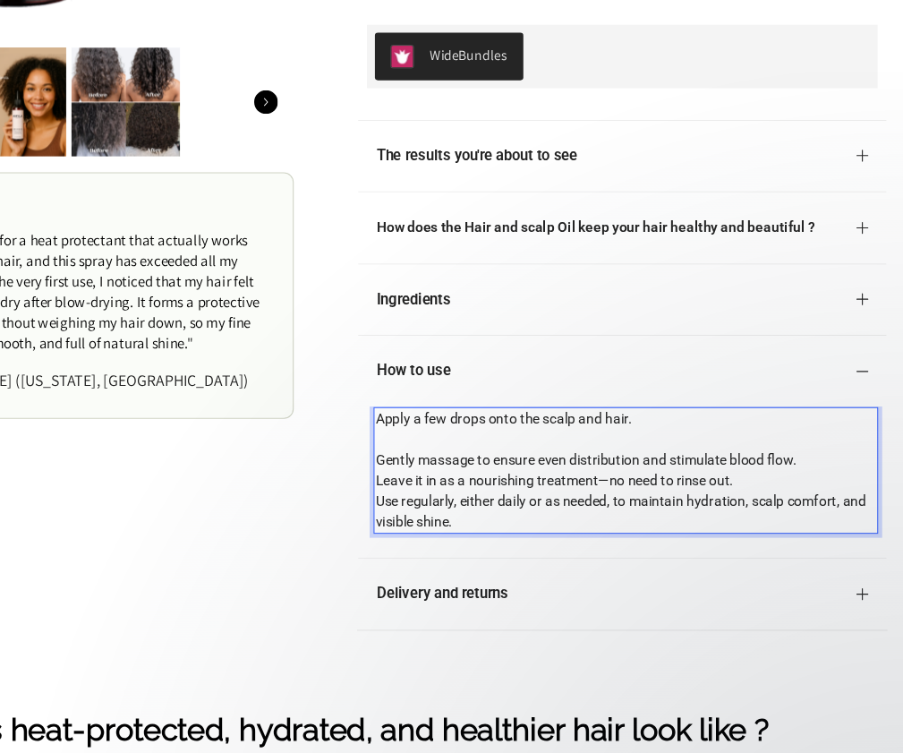
click at [715, 371] on p "Gently massage to ensure even distribution and stimulate blood flow." at bounding box center [539, 374] width 453 height 19
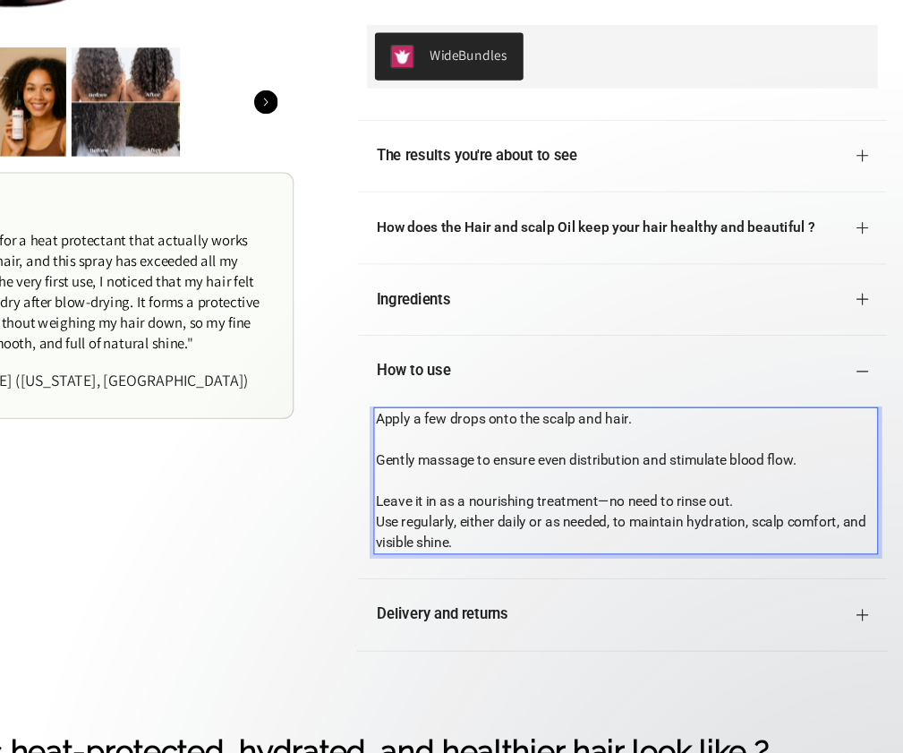
click at [691, 414] on p "Leave it in as a nourishing treatment—no need to rinse out." at bounding box center [539, 412] width 453 height 19
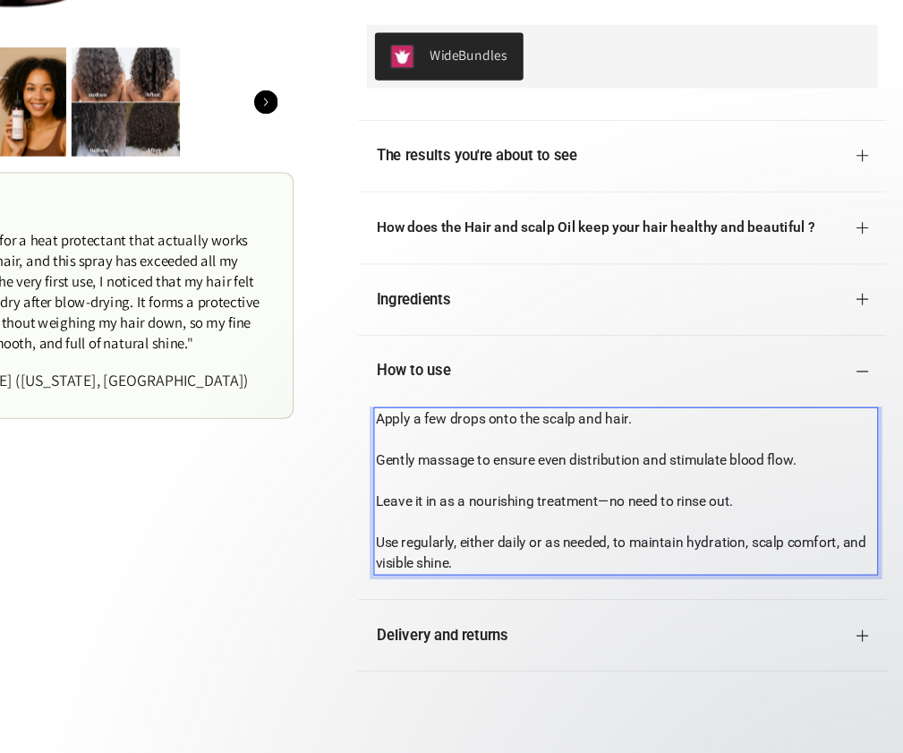
click at [518, 470] on p "Use regularly, either daily or as needed, to maintain hydration, scalp comfort,…" at bounding box center [539, 458] width 453 height 38
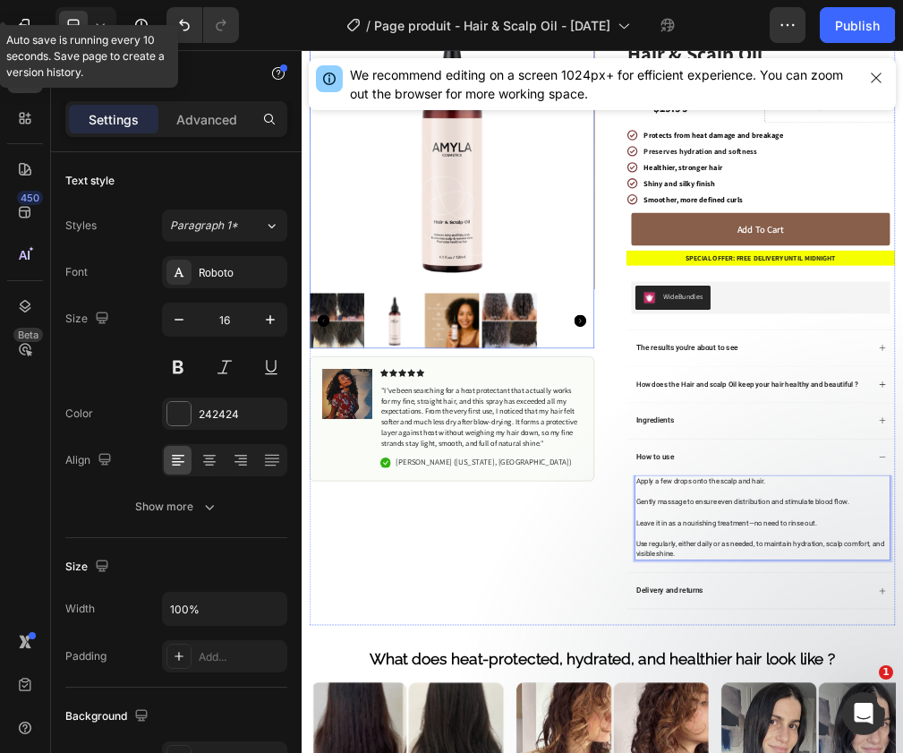
scroll to position [63, 0]
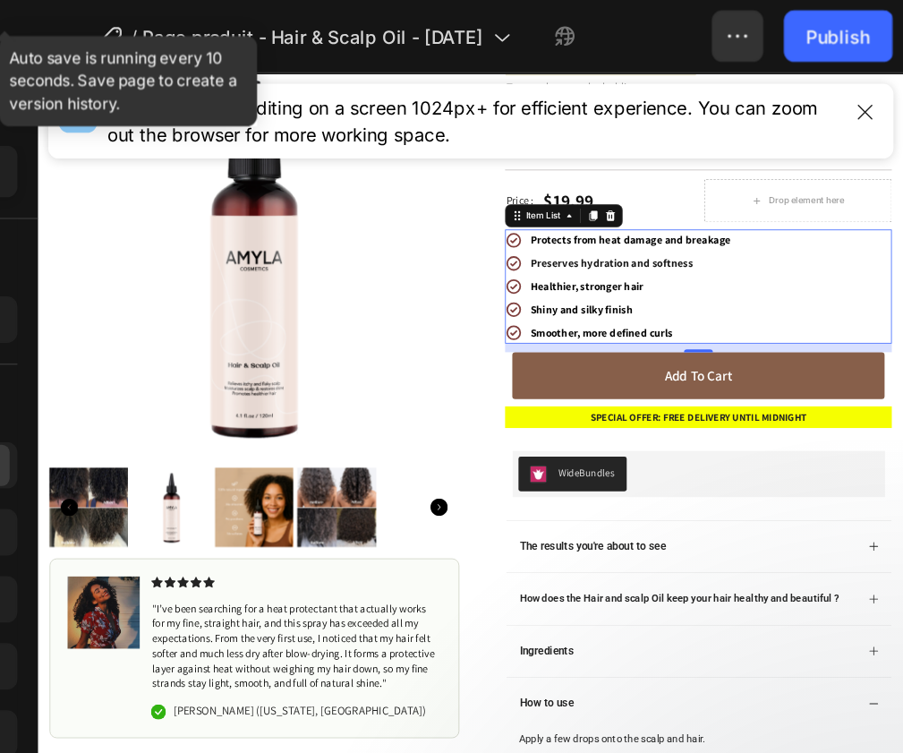
click at [820, 277] on span "Protects from heat damage and breakage" at bounding box center [773, 278] width 249 height 17
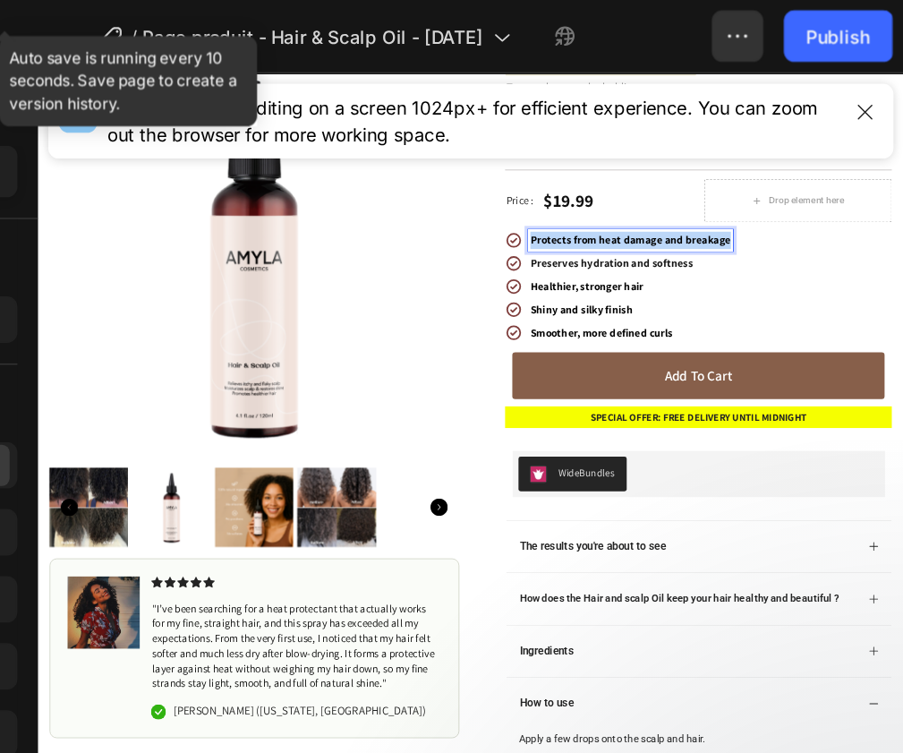
click at [820, 277] on span "Protects from heat damage and breakage" at bounding box center [773, 278] width 249 height 17
click at [836, 279] on span "nourishes and hydrates scalp and hair strands." at bounding box center [791, 278] width 285 height 19
drag, startPoint x: 656, startPoint y: 279, endPoint x: 635, endPoint y: 279, distance: 21.5
click at [637, 279] on div "nourishes and hydrates scalp & hair strands." at bounding box center [771, 279] width 306 height 27
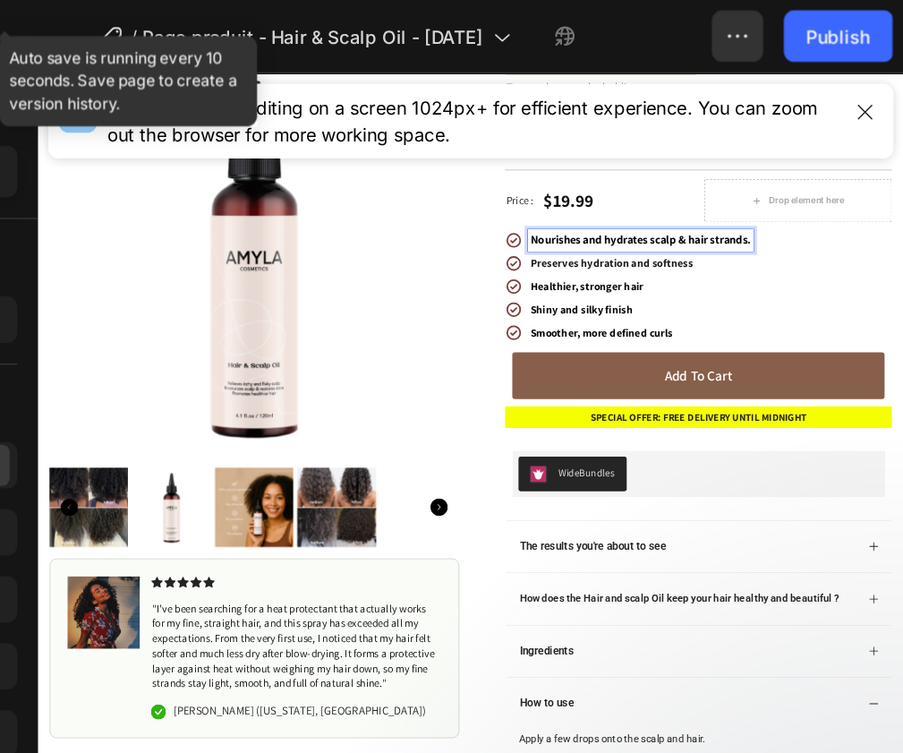
click at [744, 321] on div "Nourishes and hydrates scalp & hair strands. Preserves hydration and softness H…" at bounding box center [772, 336] width 308 height 141
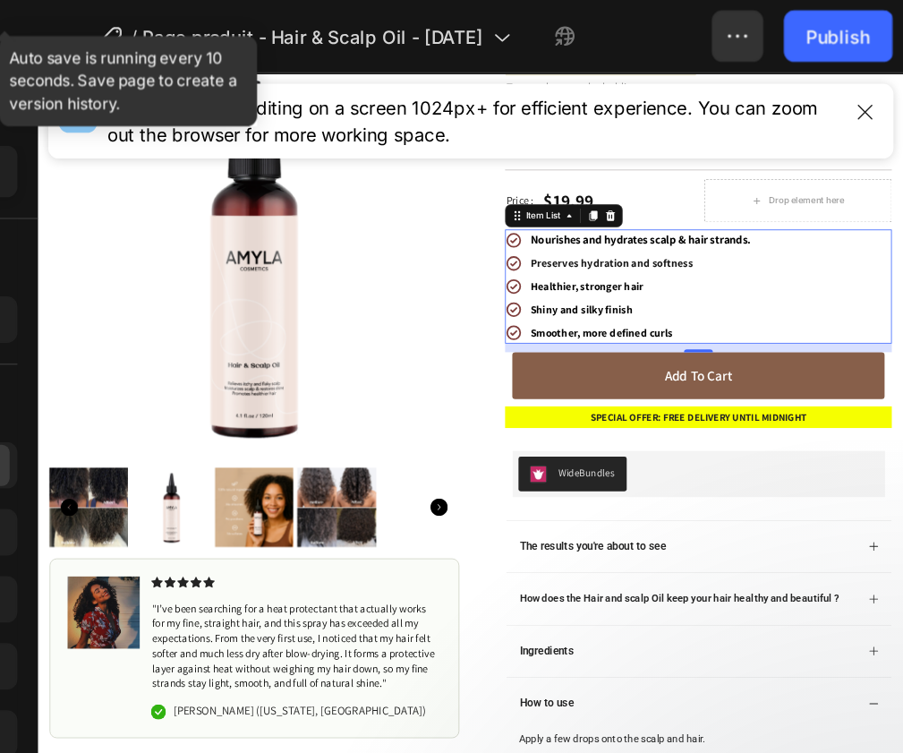
click at [735, 306] on strong "Preserves hydration and softness" at bounding box center [750, 307] width 202 height 17
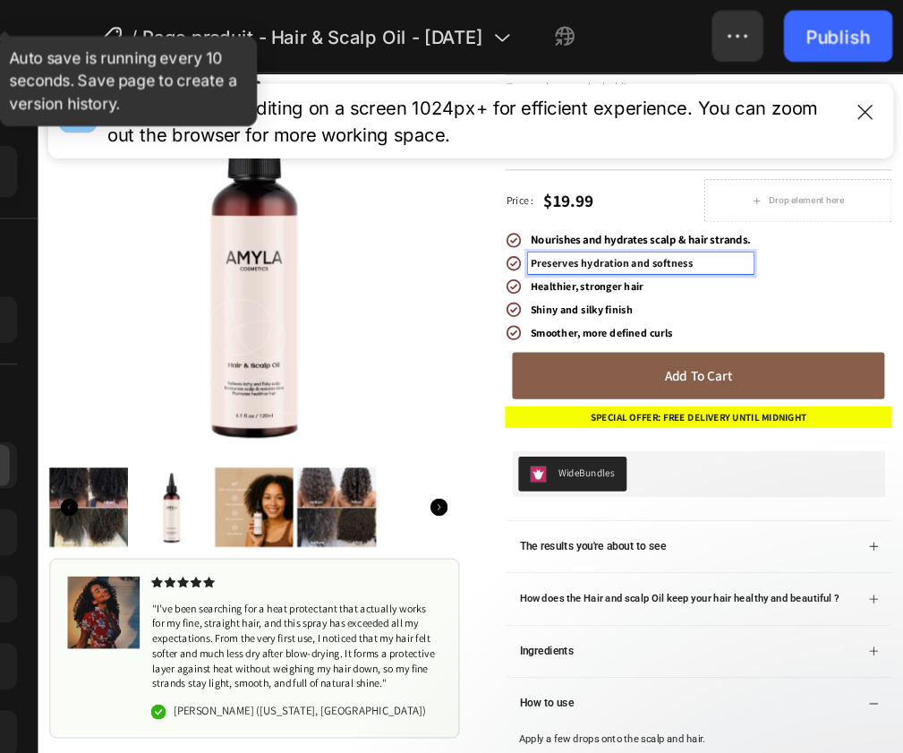
click at [723, 281] on span "Nourishes and hydrates scalp & hair strands." at bounding box center [786, 278] width 274 height 19
click at [799, 310] on strong "Preserves hydration and softness" at bounding box center [750, 307] width 202 height 17
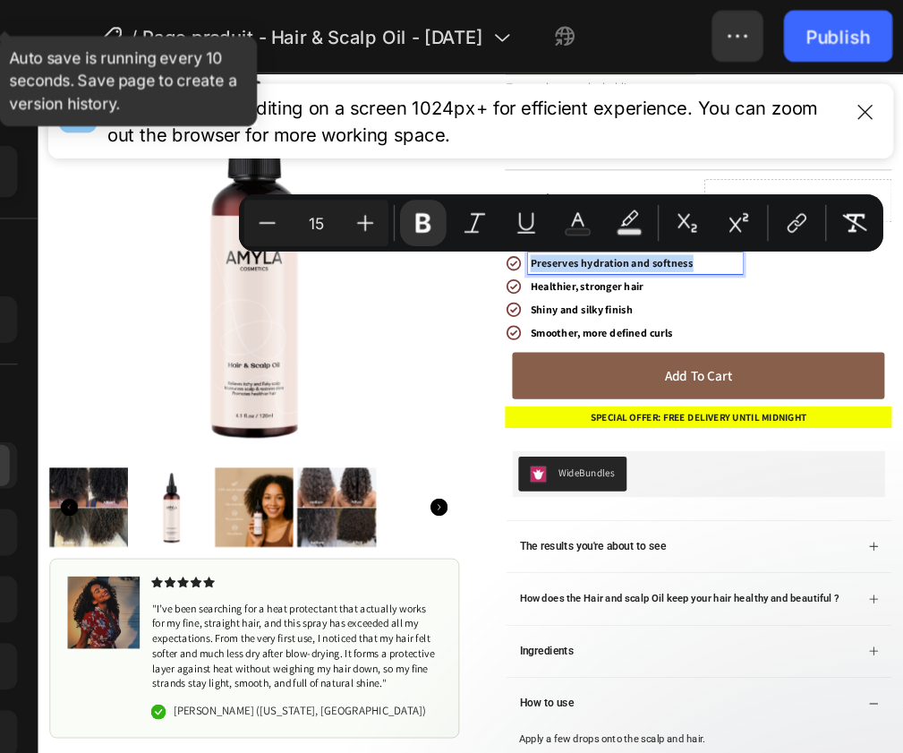
click at [787, 311] on strong "Preserves hydration and softness" at bounding box center [750, 307] width 202 height 17
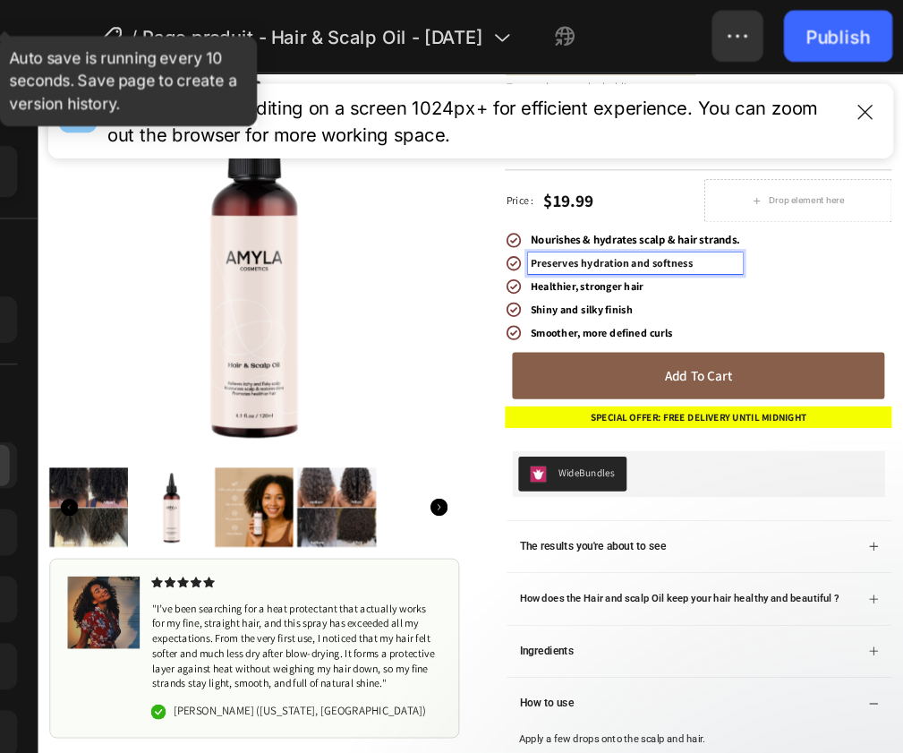
click at [760, 277] on span "Nourishes & hydrates scalp & hair strands." at bounding box center [779, 278] width 260 height 19
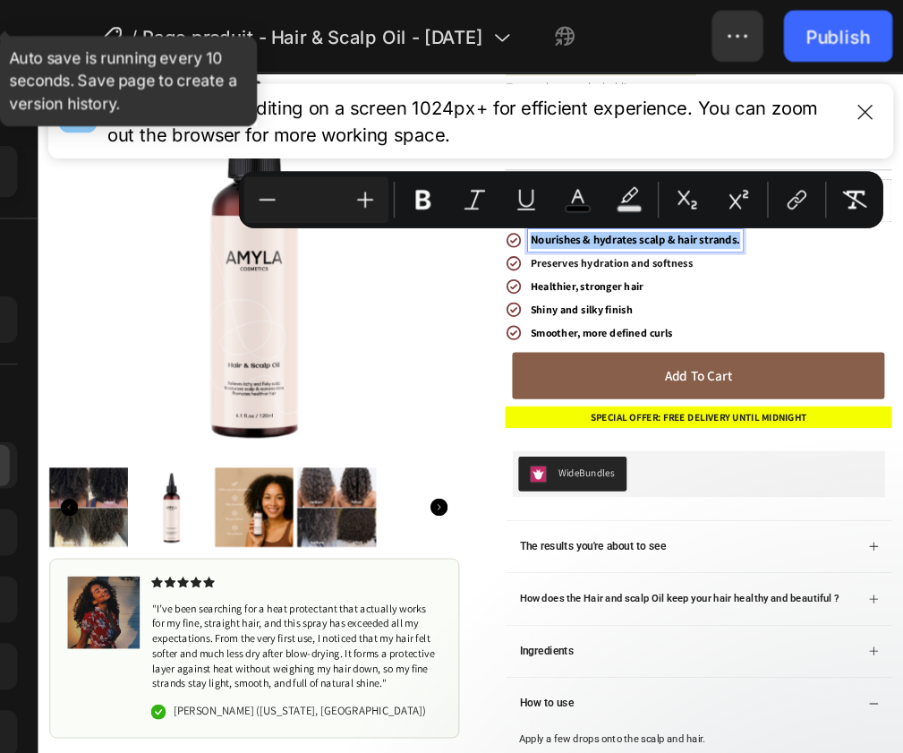
click at [505, 132] on input "Editor contextual toolbar" at bounding box center [495, 138] width 36 height 21
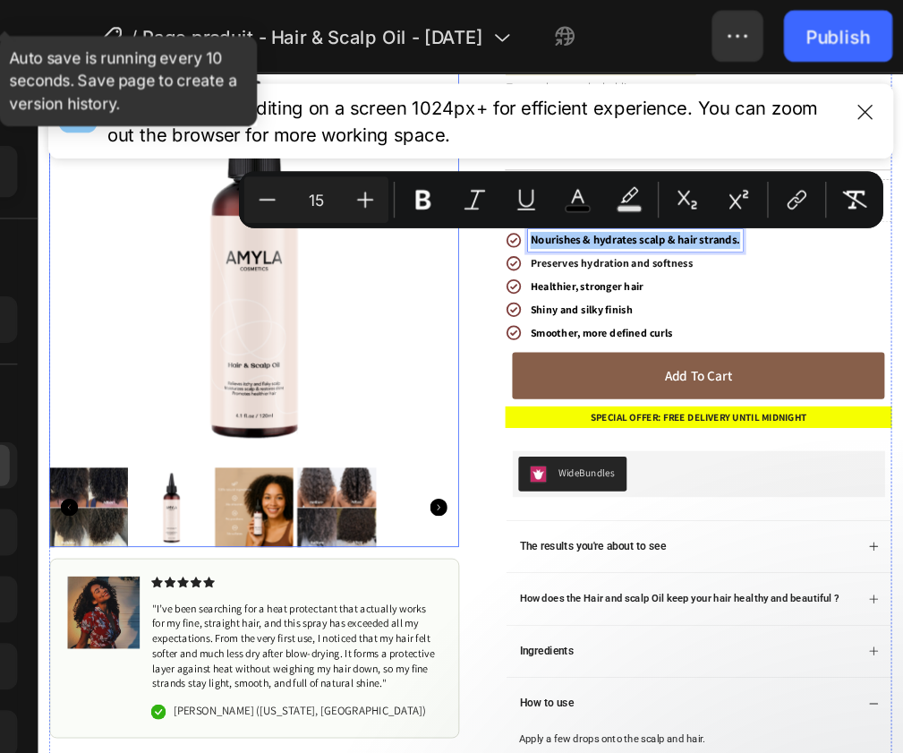
type input "15"
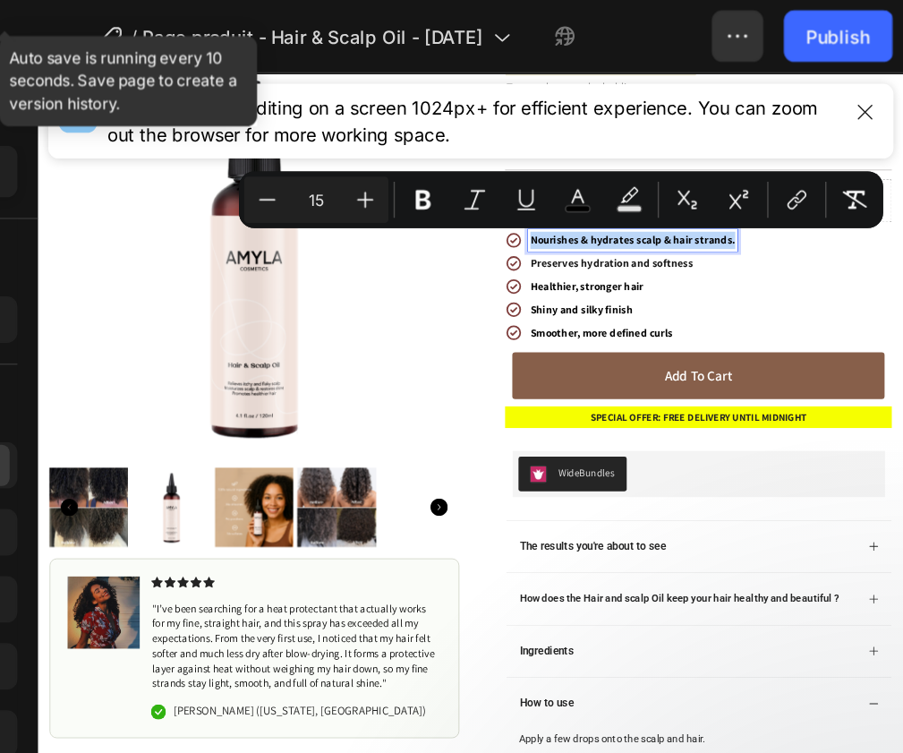
click at [691, 302] on strong "Preserves hydration and softness" at bounding box center [750, 307] width 202 height 17
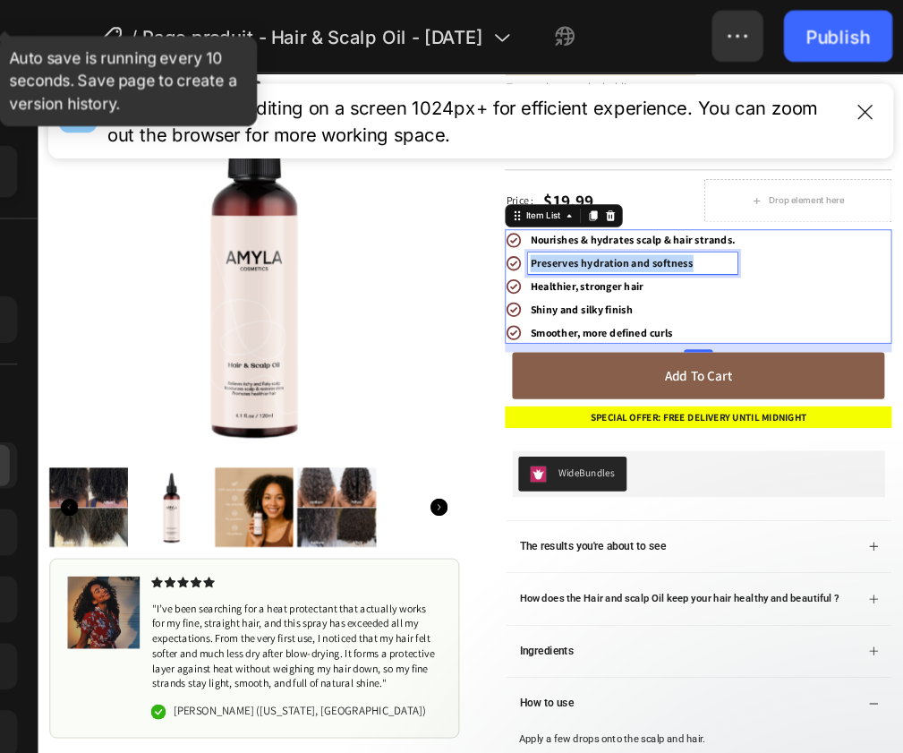
click at [691, 302] on strong "Preserves hydration and softness" at bounding box center [750, 307] width 202 height 17
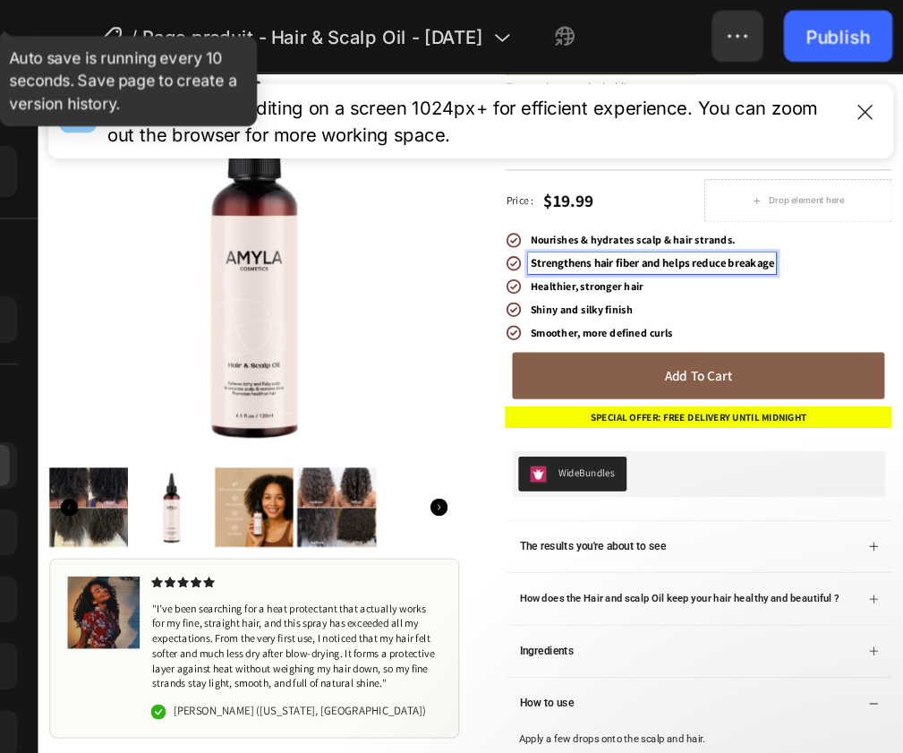
click at [691, 302] on span "Strengthens hair fiber and helps reduce breakage" at bounding box center [800, 307] width 302 height 19
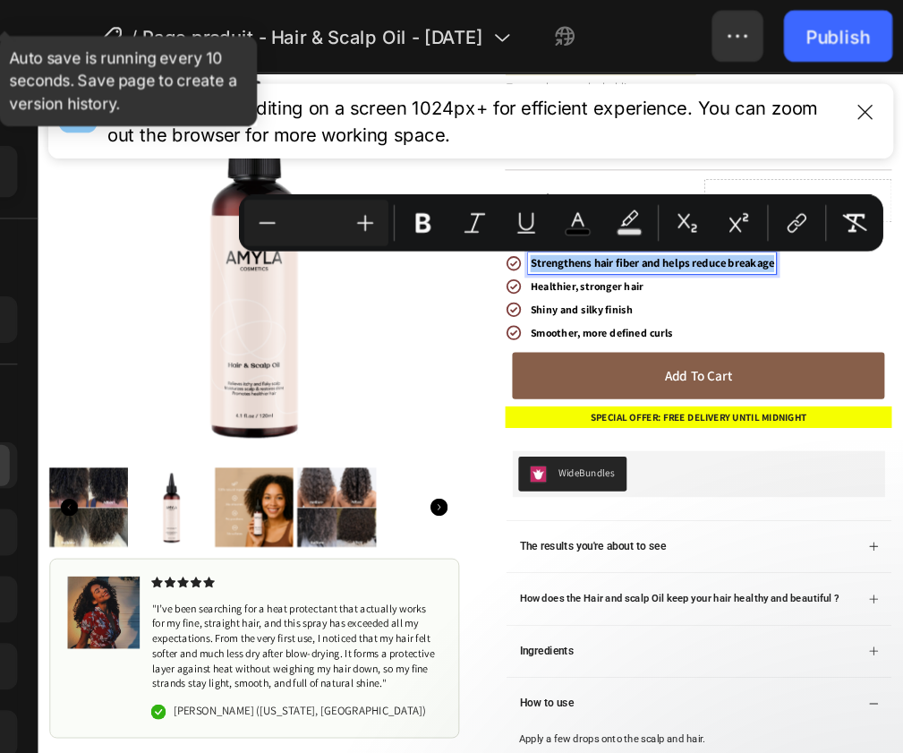
click at [506, 155] on input "Editor contextual toolbar" at bounding box center [495, 154] width 36 height 21
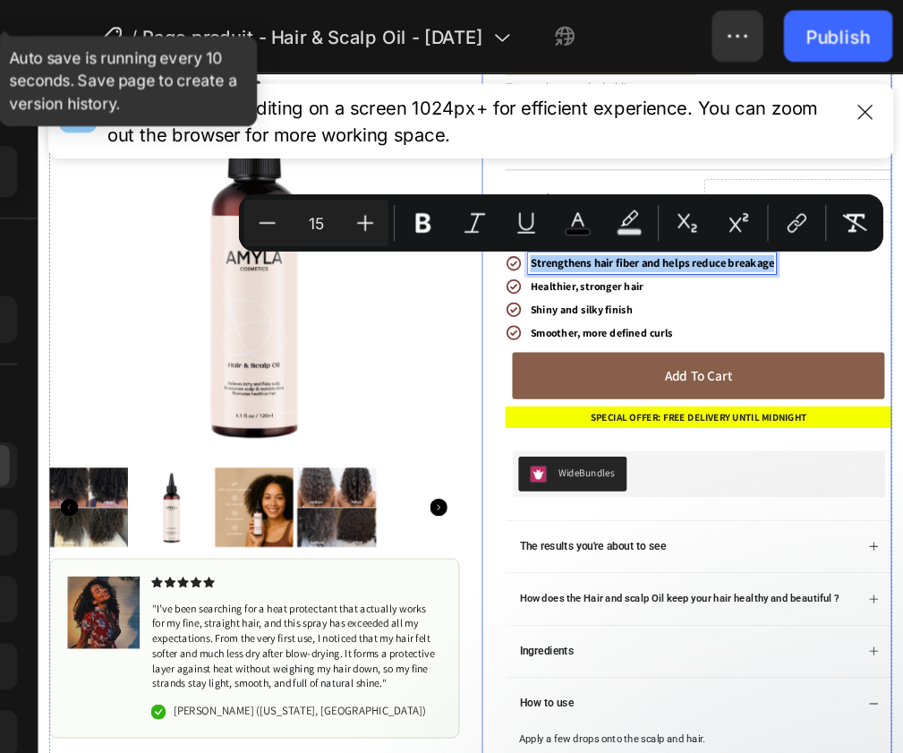
type input "15"
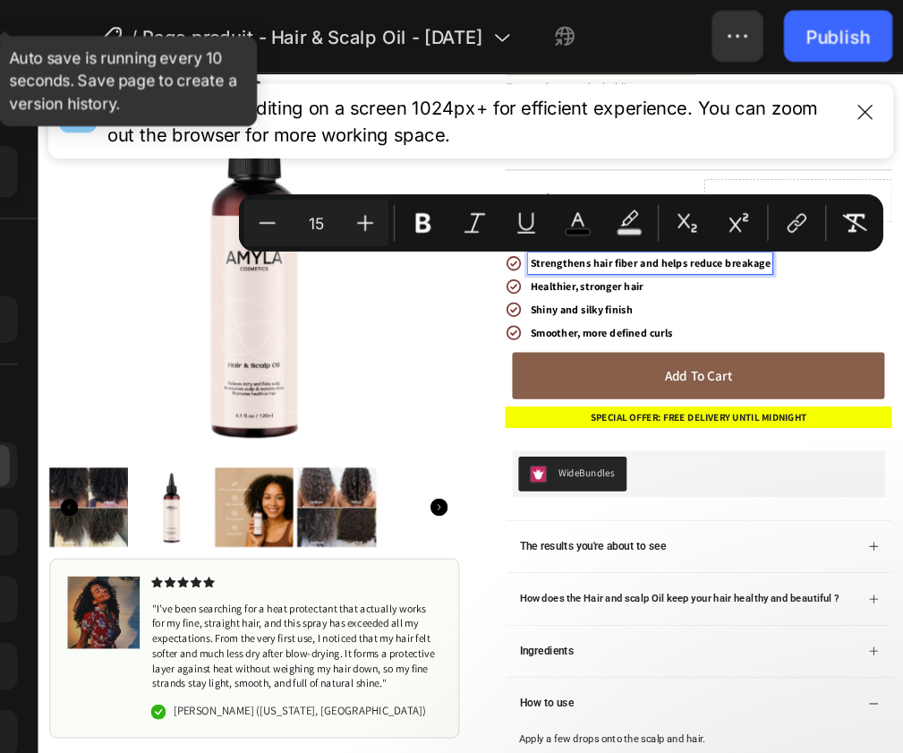
click at [783, 313] on span "Strengthens hair fiber and helps reduce breakage" at bounding box center [798, 307] width 298 height 17
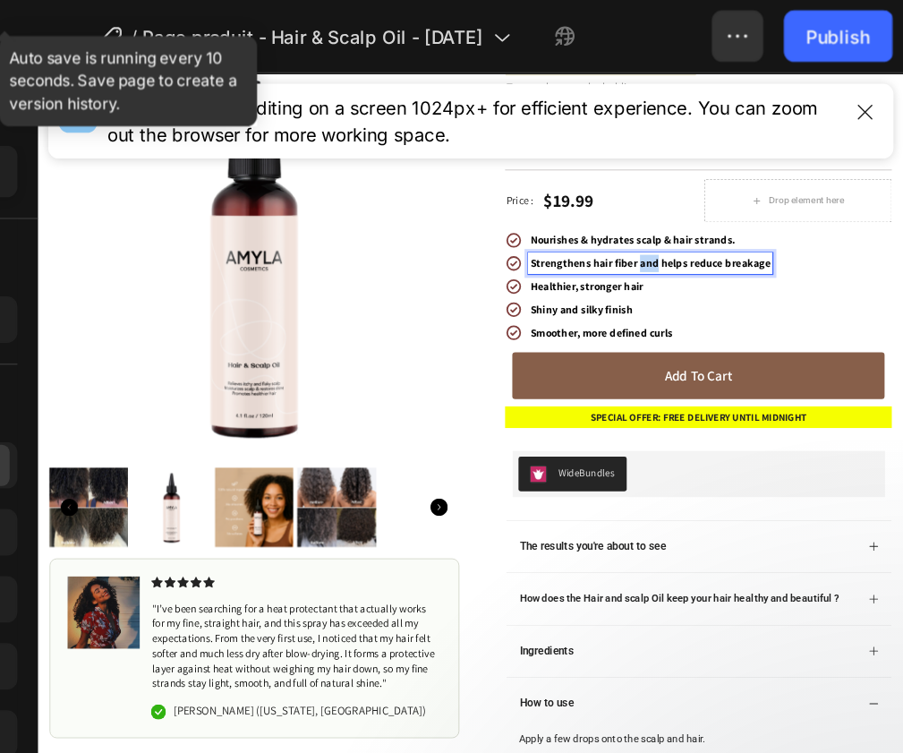
click at [783, 313] on span "Strengthens hair fiber and helps reduce breakage" at bounding box center [798, 307] width 298 height 17
click at [778, 335] on span "Healthier, stronger hair" at bounding box center [719, 336] width 141 height 17
click at [747, 336] on span "Healthier, stronger hair" at bounding box center [719, 336] width 141 height 17
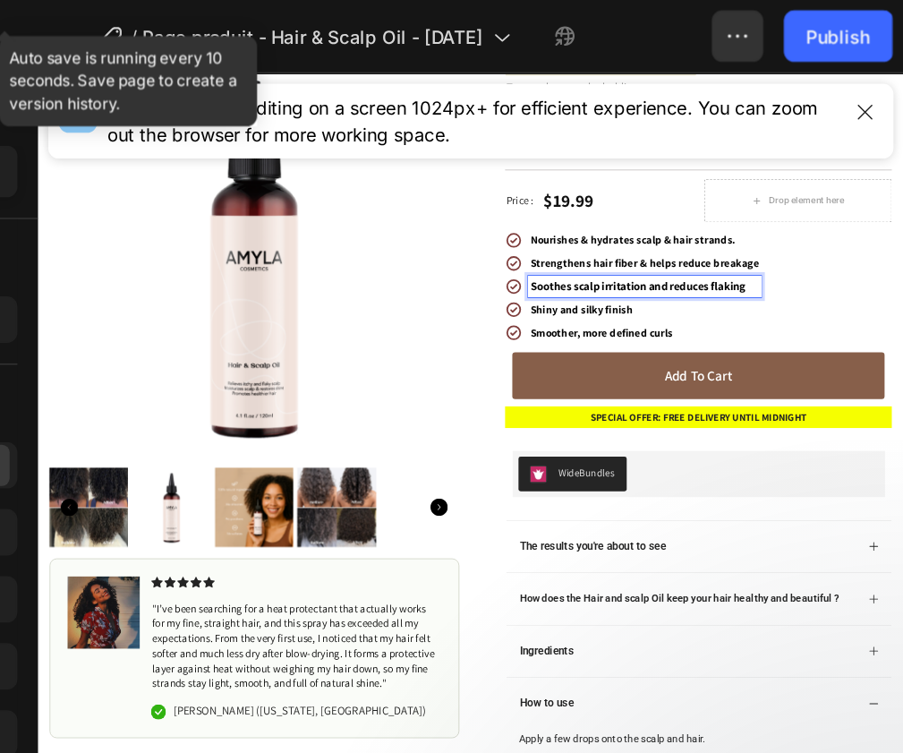
click at [747, 336] on span "Soothes scalp irritation and reduces flaking" at bounding box center [782, 336] width 267 height 19
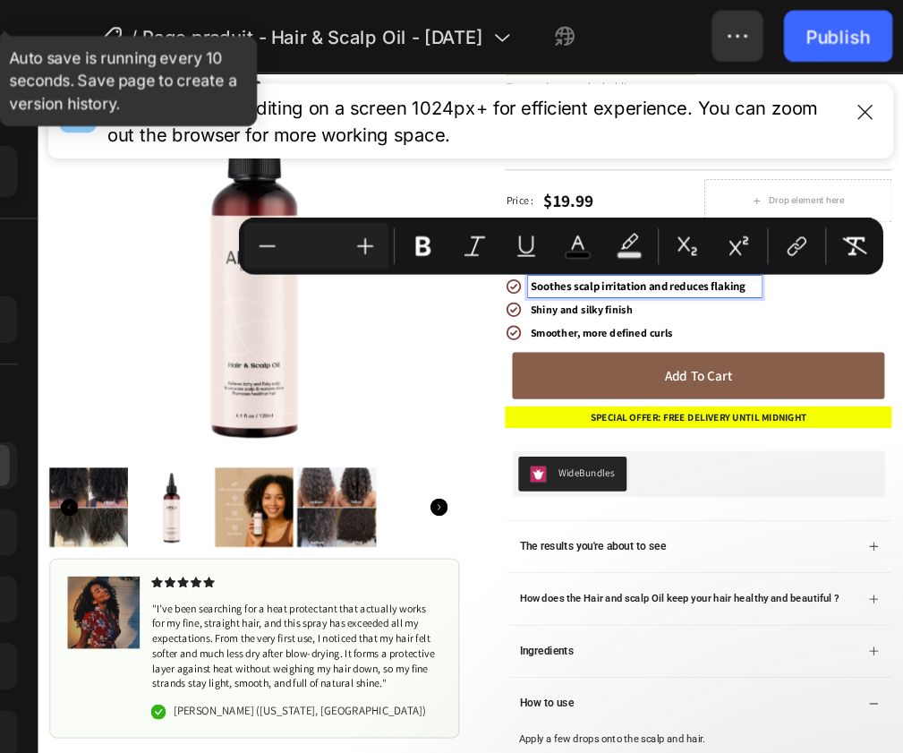
click at [491, 165] on input "Editor contextual toolbar" at bounding box center [495, 170] width 36 height 21
type input "15"
click at [794, 338] on span "Soothes scalp irritation and reduces flaking" at bounding box center [779, 336] width 260 height 17
click at [794, 339] on span "Soothes scalp irritation and reduces flaking" at bounding box center [779, 336] width 260 height 17
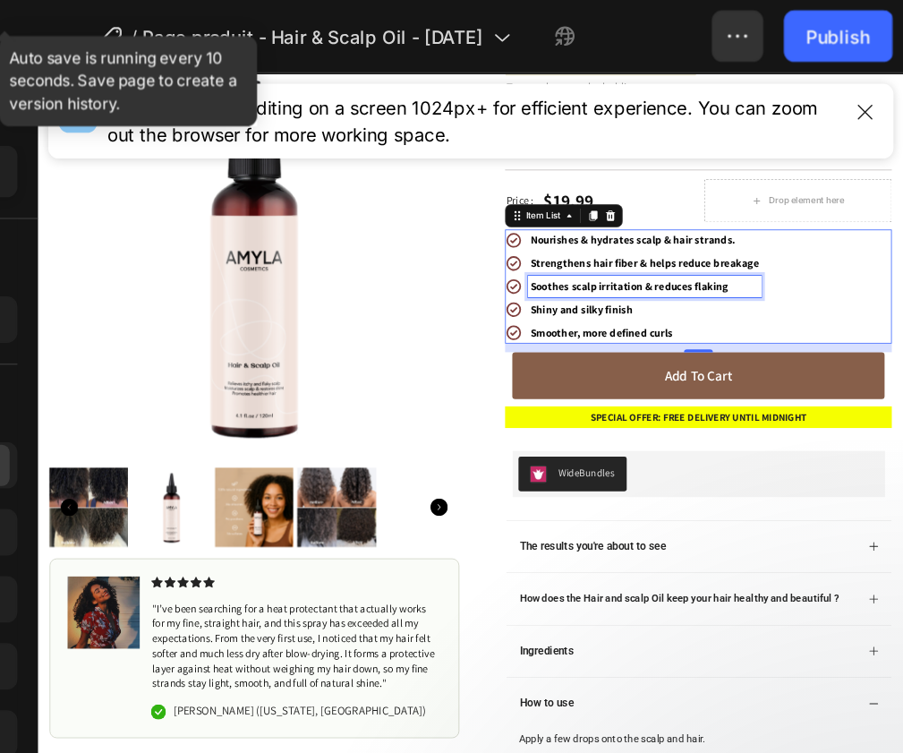
click at [742, 363] on span "Shiny and silky finish" at bounding box center [712, 364] width 127 height 17
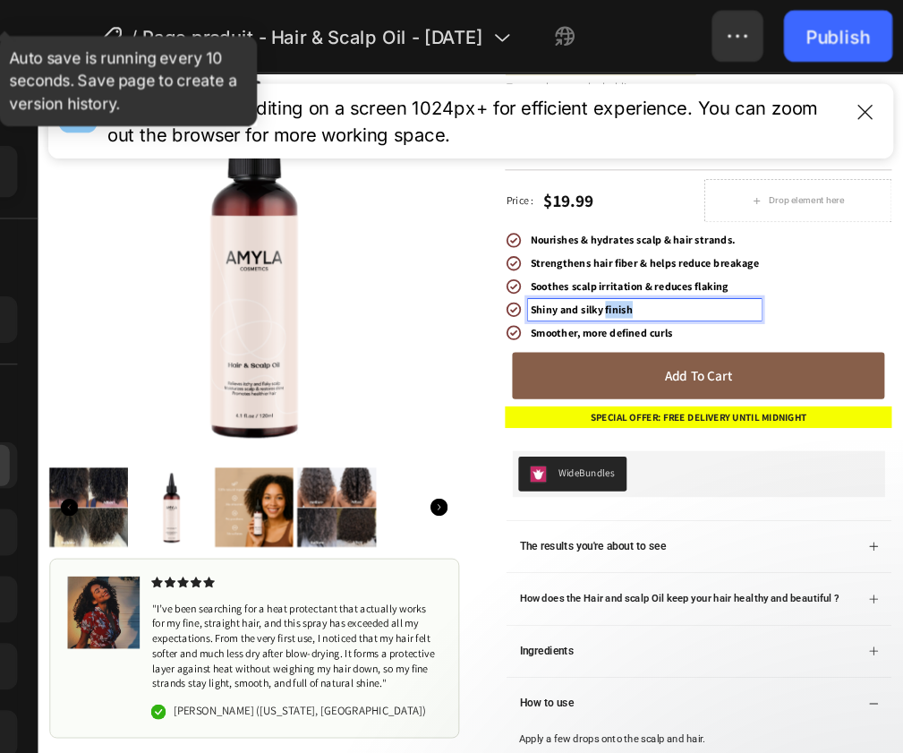
click at [742, 363] on span "Shiny and silky finish" at bounding box center [712, 364] width 127 height 17
click at [742, 363] on span "Adds natural shine and smoothness" at bounding box center [758, 364] width 219 height 19
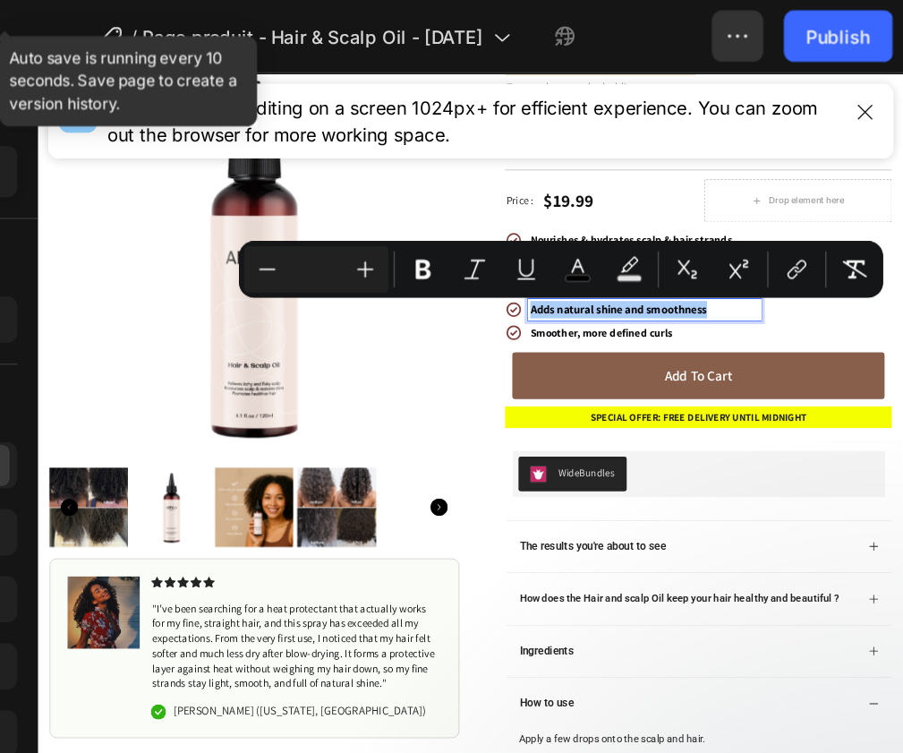
click at [496, 190] on input "Editor contextual toolbar" at bounding box center [495, 186] width 36 height 21
type input "15"
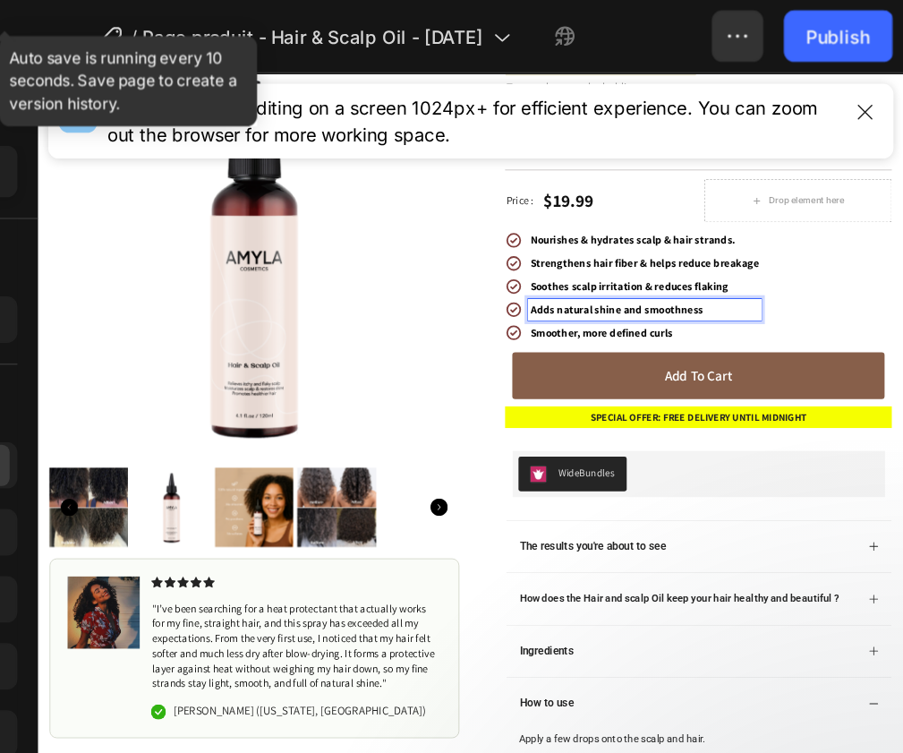
drag, startPoint x: 767, startPoint y: 362, endPoint x: 771, endPoint y: 371, distance: 9.2
click at [771, 370] on span "Adds natural shine and smoothness" at bounding box center [756, 364] width 215 height 17
click at [771, 371] on span "Adds natural shine and smoothness" at bounding box center [756, 364] width 215 height 17
click at [798, 394] on span "Smoother, more defined curls" at bounding box center [737, 393] width 176 height 17
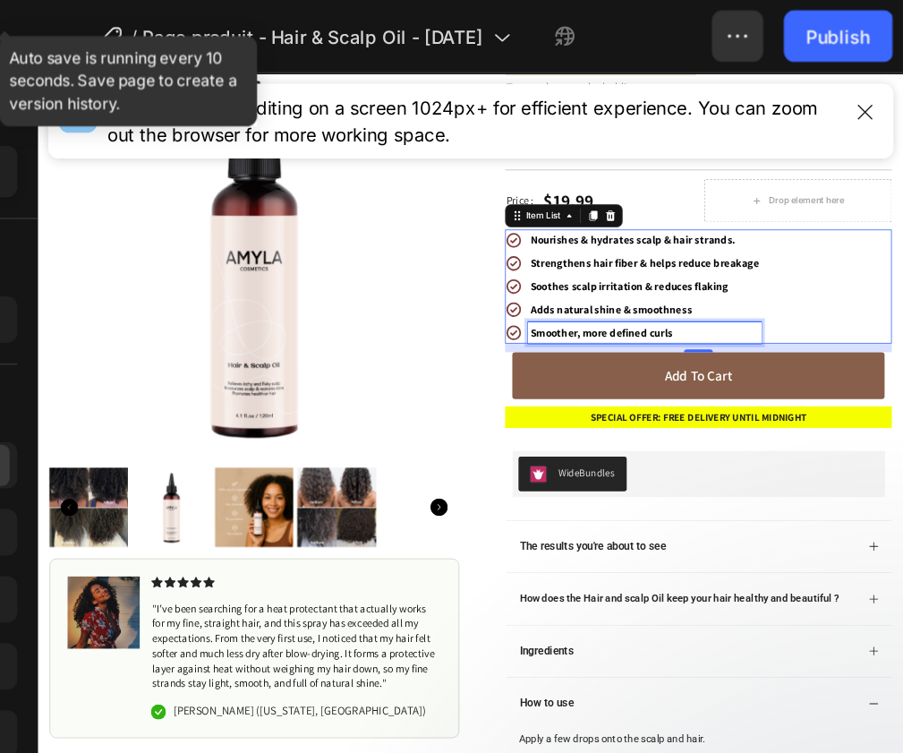
click at [765, 393] on span "Smoother, more defined curls" at bounding box center [737, 393] width 176 height 17
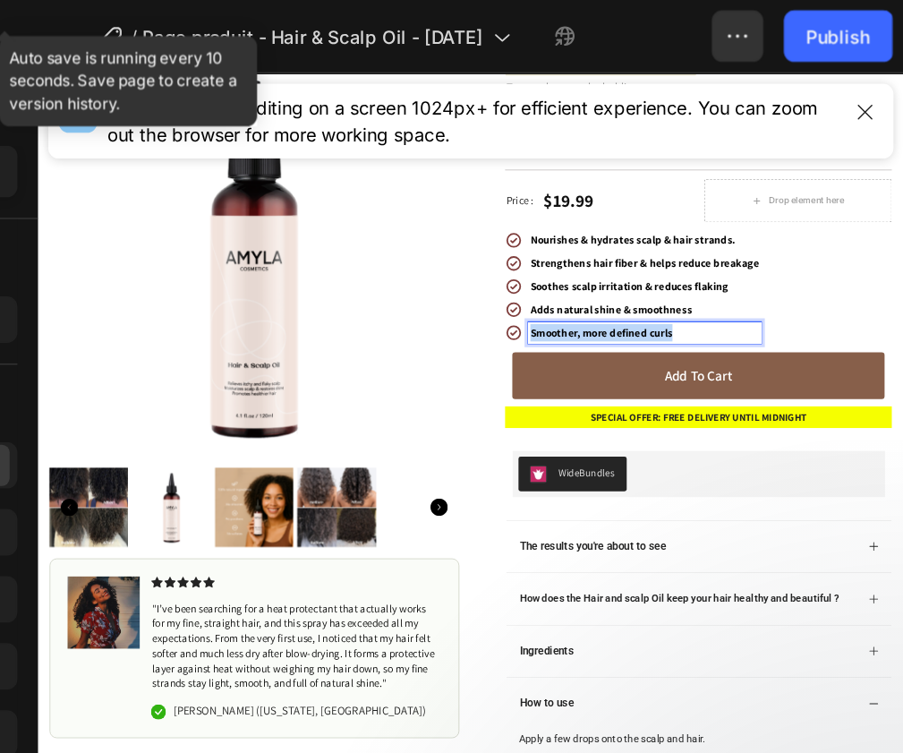
click at [765, 393] on span "Smoother, more defined curls" at bounding box center [737, 393] width 176 height 17
click at [765, 393] on span "Lightweight, non-greasy formula" at bounding box center [750, 393] width 202 height 19
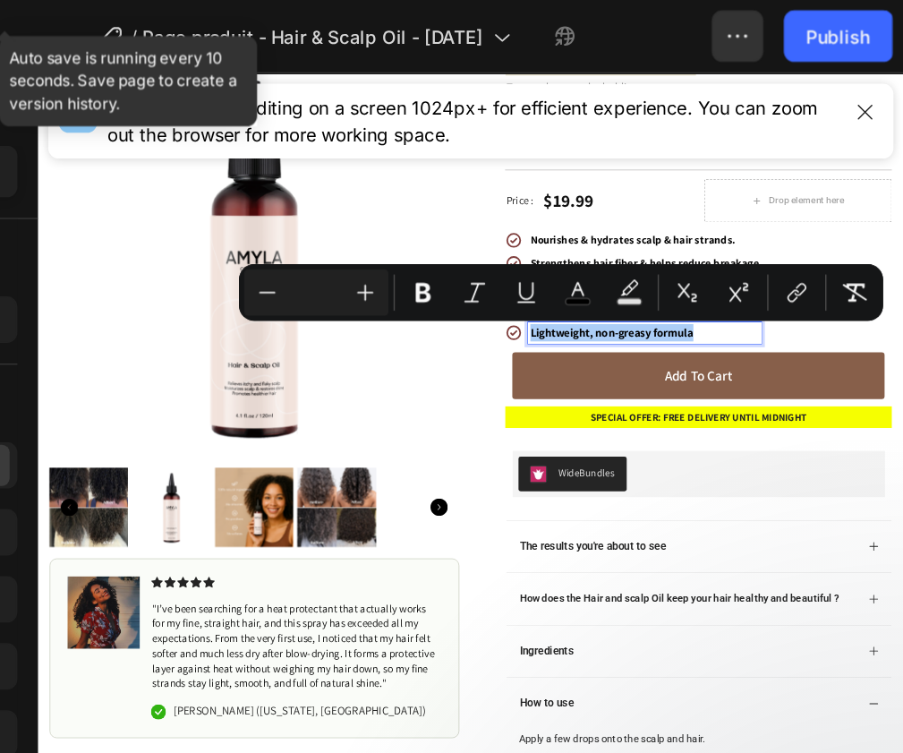
click at [491, 203] on input "Editor contextual toolbar" at bounding box center [495, 202] width 36 height 21
type input "15"
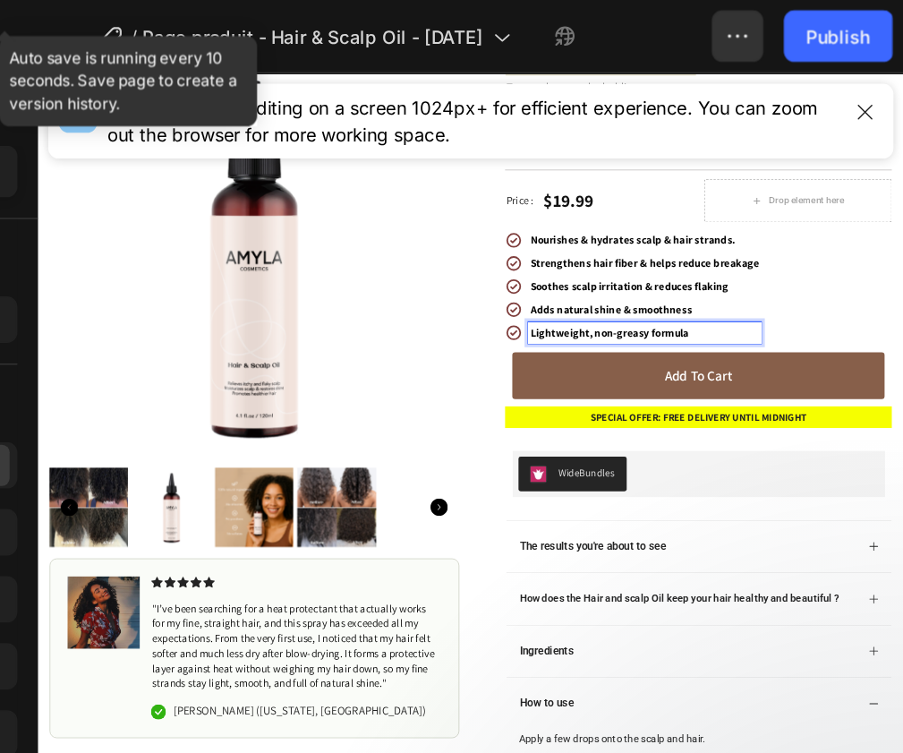
click at [867, 353] on div "Adds natural shine & smoothness" at bounding box center [790, 365] width 289 height 27
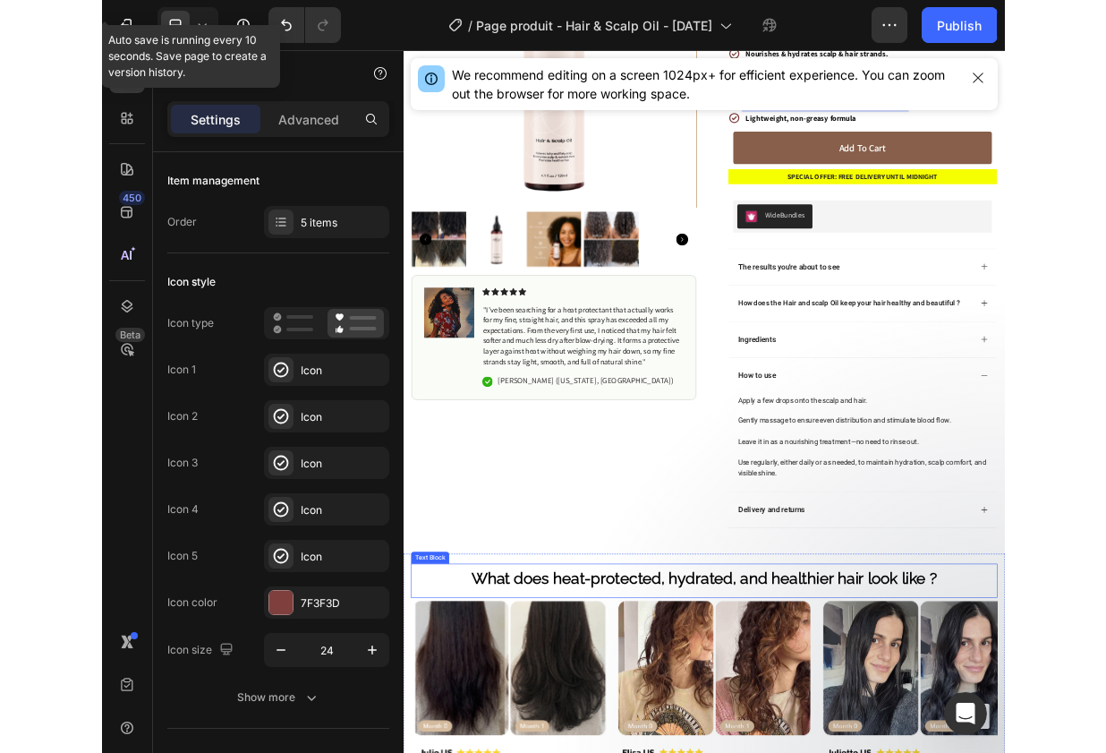
scroll to position [93, 0]
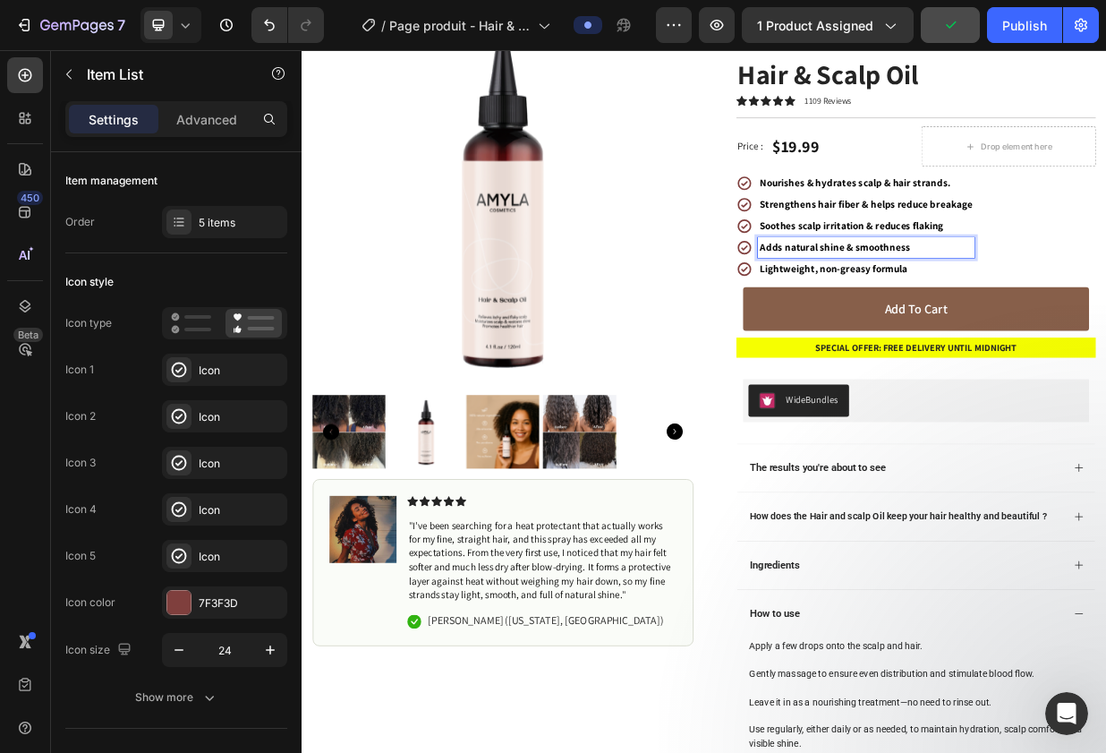
click at [1038, 257] on span "Strengthens hair fiber & helps reduce breakage" at bounding box center [1055, 255] width 284 height 17
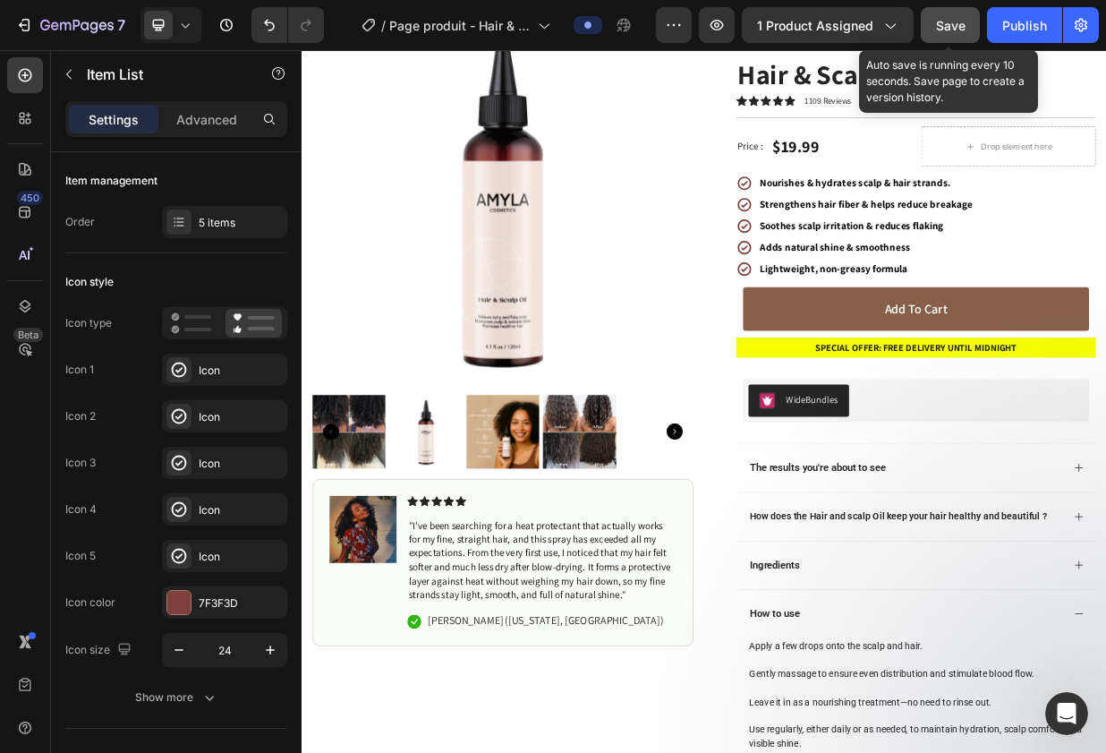
click at [948, 28] on span "Save" at bounding box center [951, 25] width 30 height 15
